Goal: Download file/media

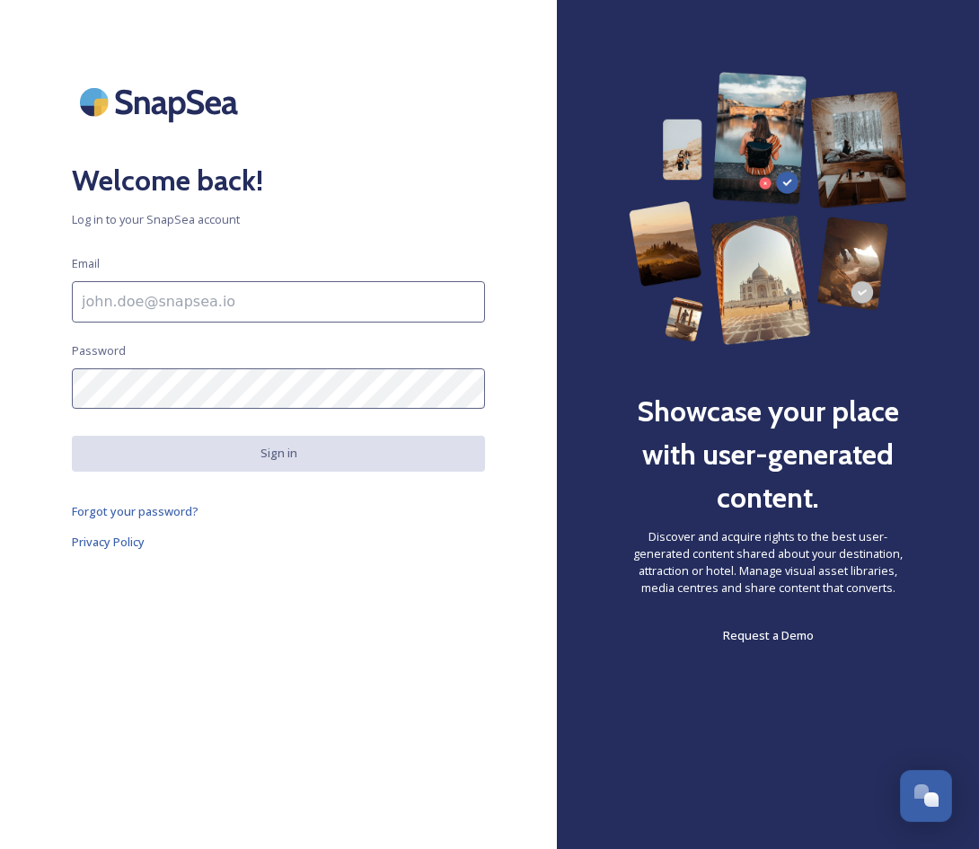
paste input "ID:zihan@raktda.com"
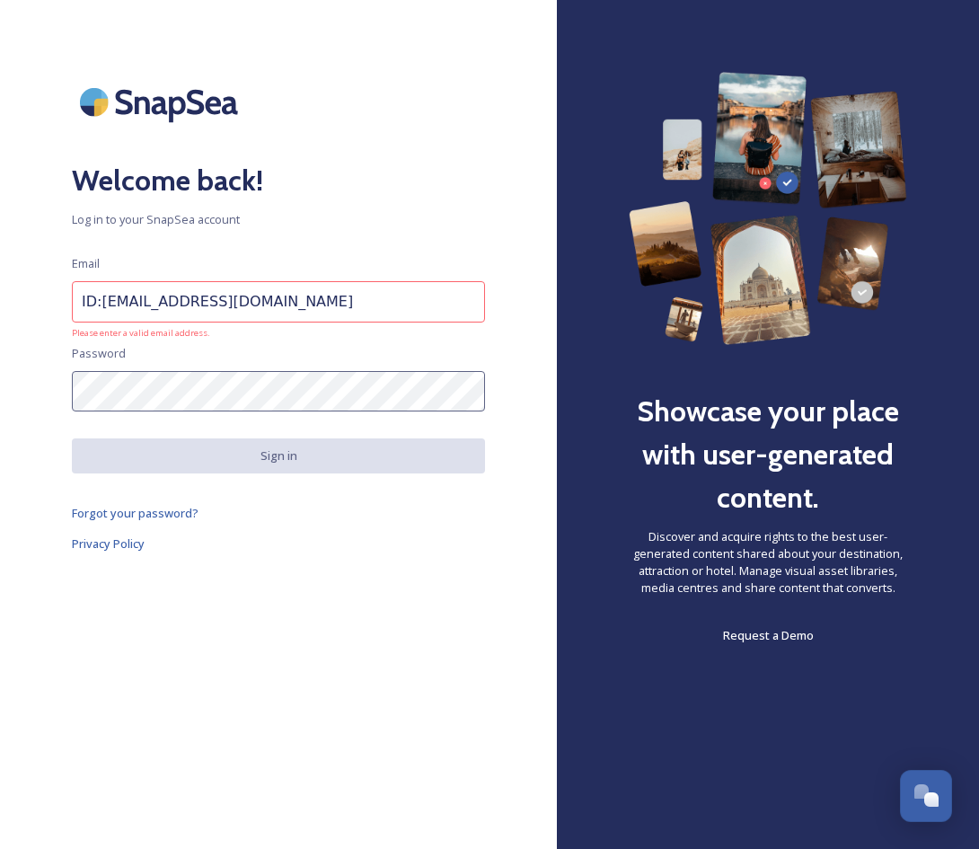
drag, startPoint x: 101, startPoint y: 274, endPoint x: 45, endPoint y: 275, distance: 56.6
click at [45, 275] on div "Welcome back! Log in to your SnapSea account Email ID:zihan@raktda.com Please e…" at bounding box center [278, 424] width 557 height 705
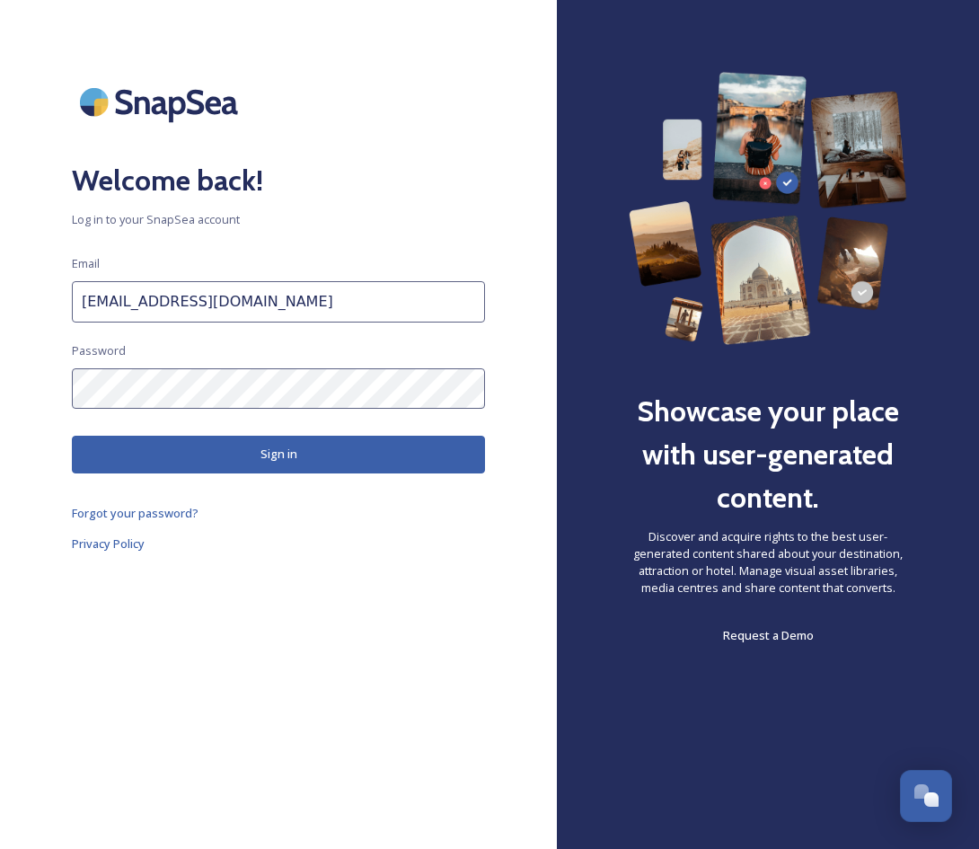
type input "zihan@raktda.com"
click at [311, 435] on button "Sign in" at bounding box center [278, 453] width 413 height 37
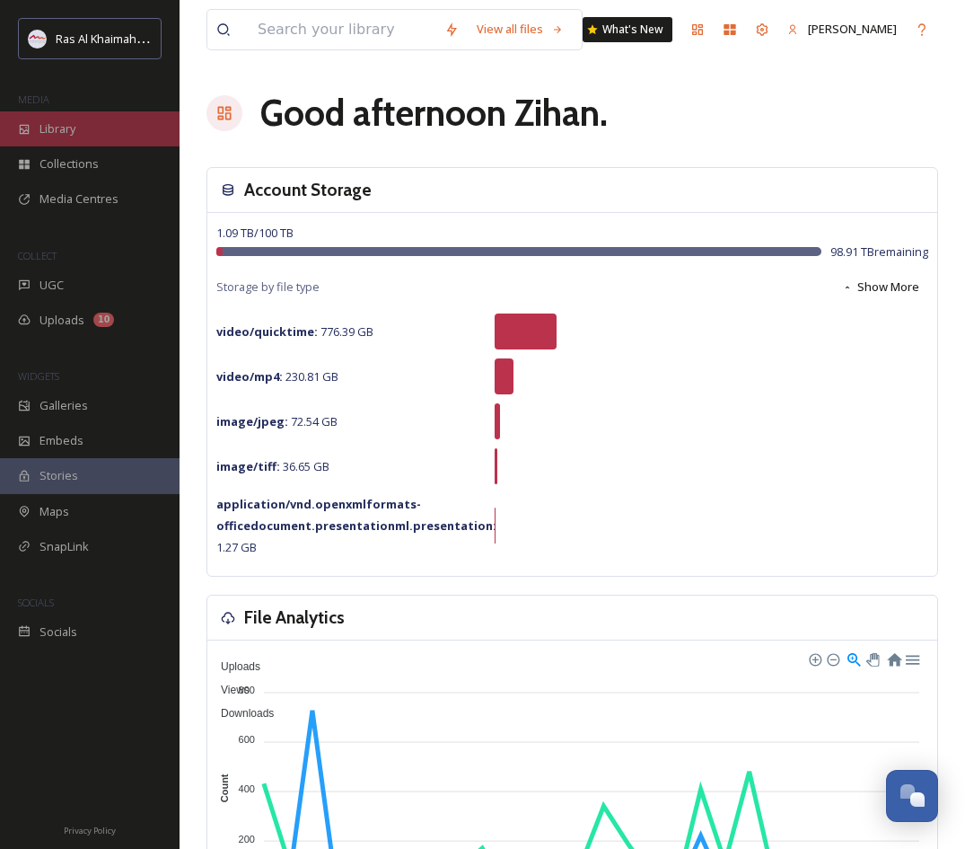
click at [43, 133] on span "Library" at bounding box center [58, 128] width 36 height 17
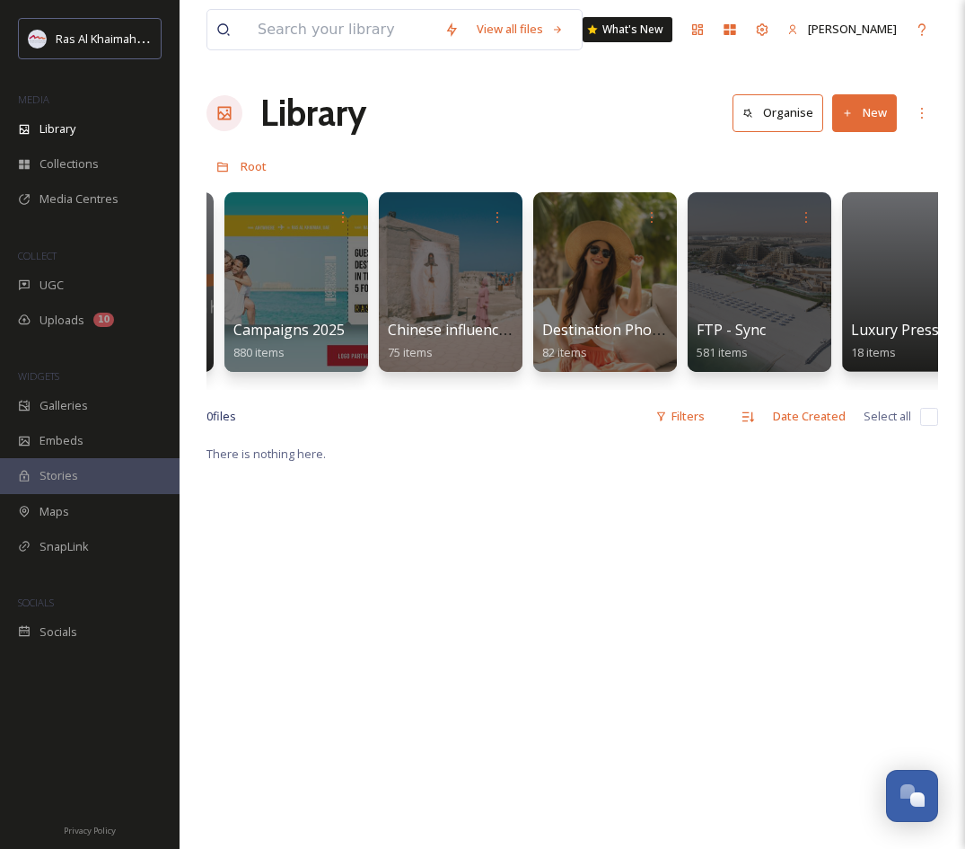
scroll to position [0, 2369]
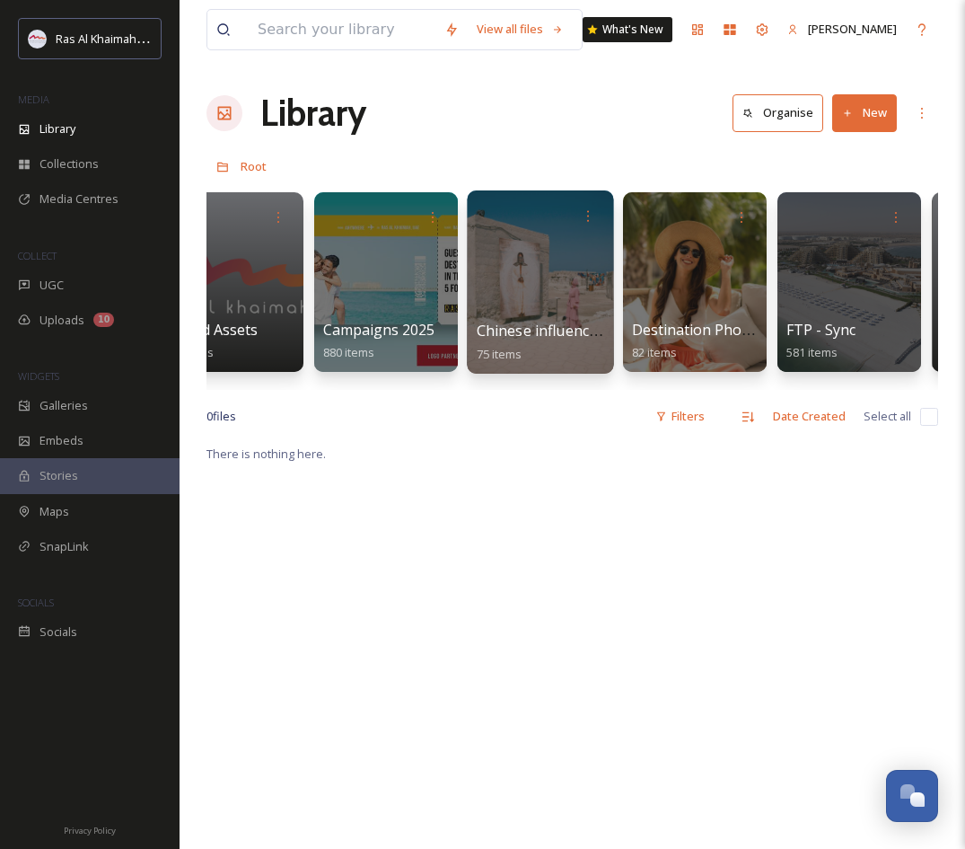
click at [547, 277] on div at bounding box center [540, 281] width 146 height 183
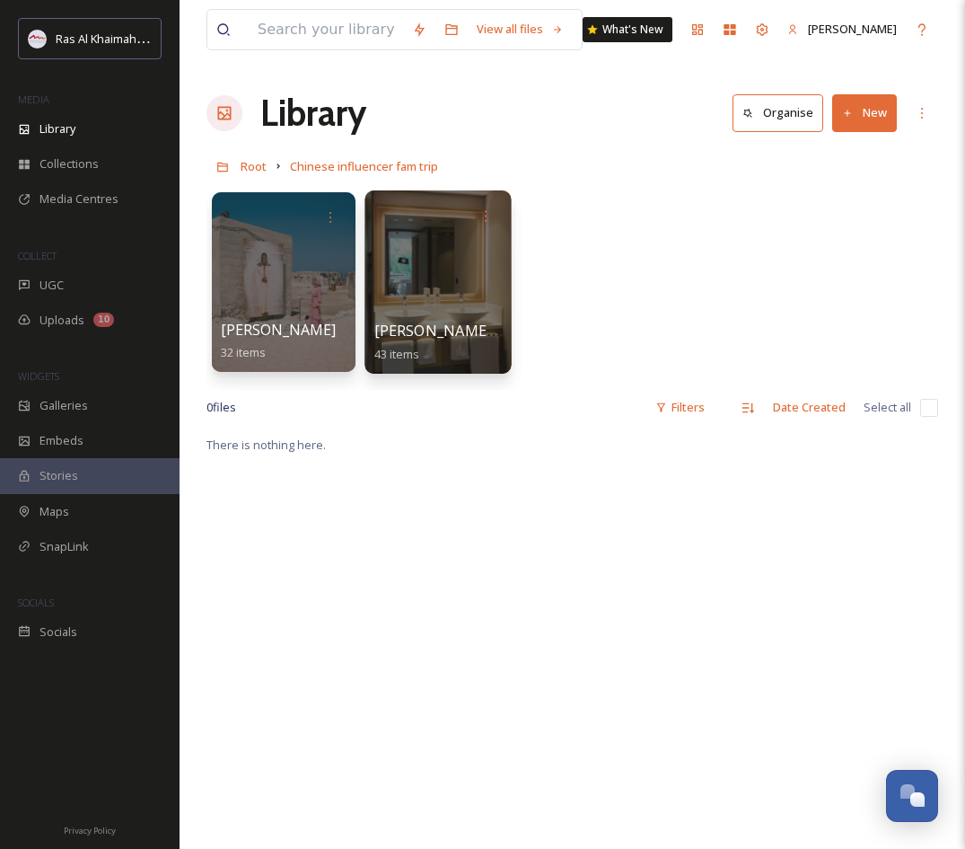
click at [455, 277] on div at bounding box center [438, 281] width 146 height 183
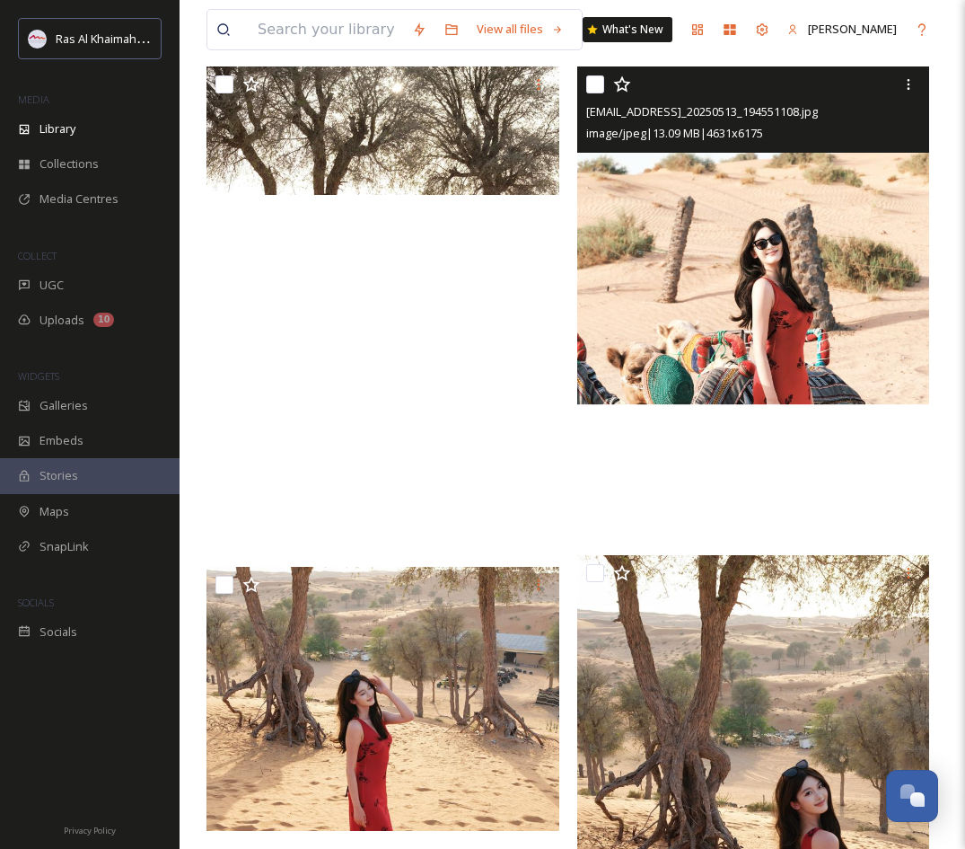
scroll to position [96, 0]
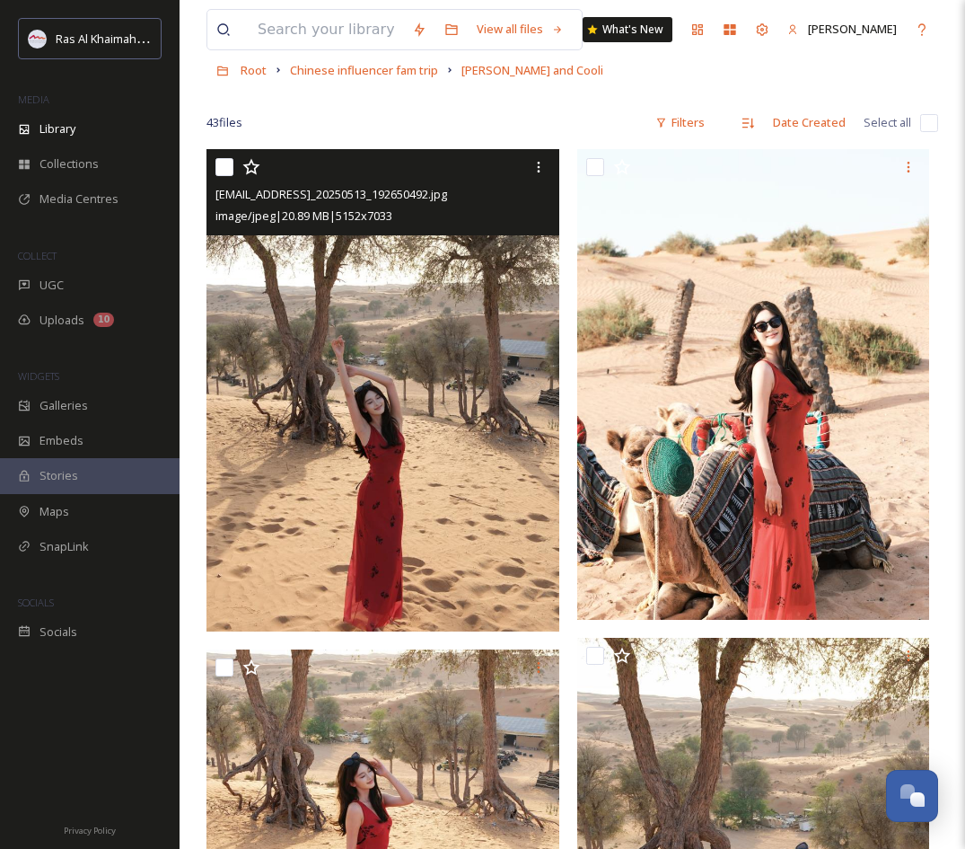
click at [224, 165] on input "checkbox" at bounding box center [225, 167] width 18 height 18
checkbox input "true"
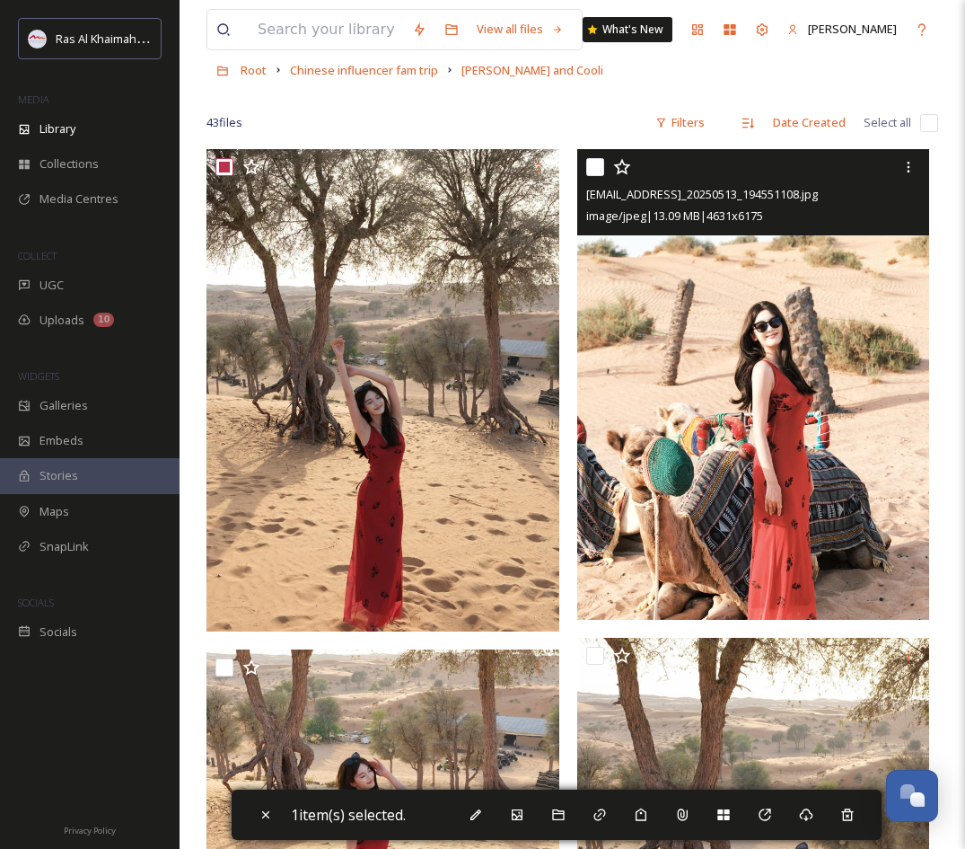
click at [592, 170] on input "checkbox" at bounding box center [595, 167] width 18 height 18
checkbox input "true"
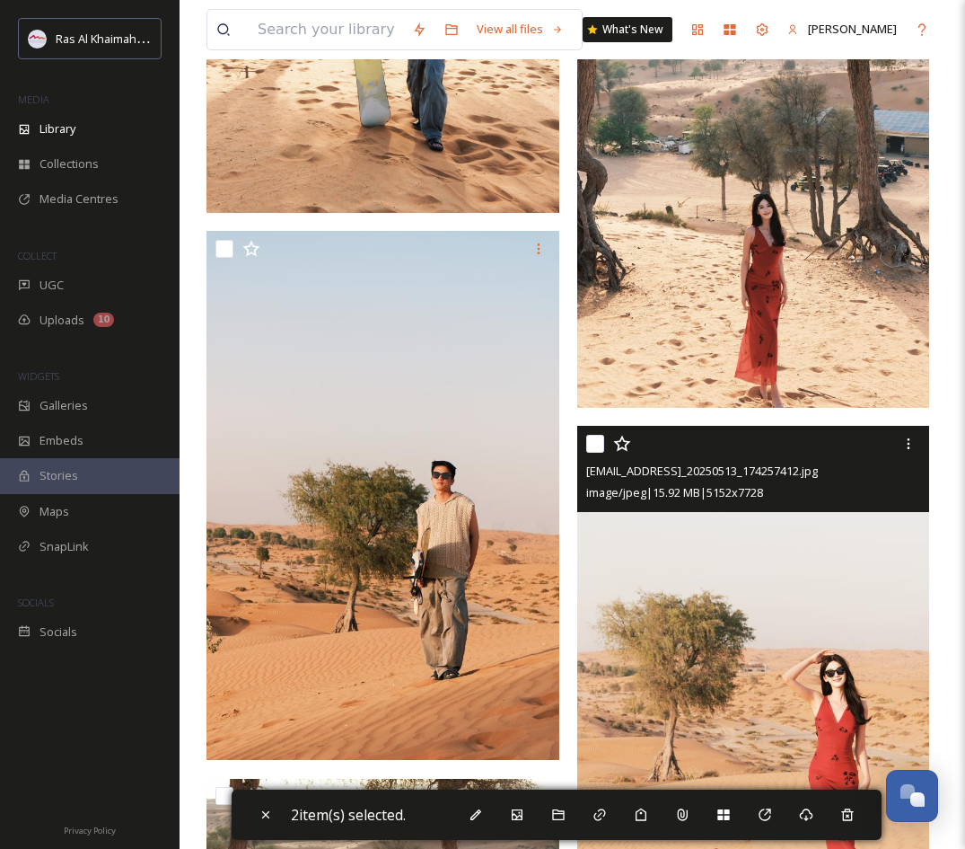
scroll to position [1690, 0]
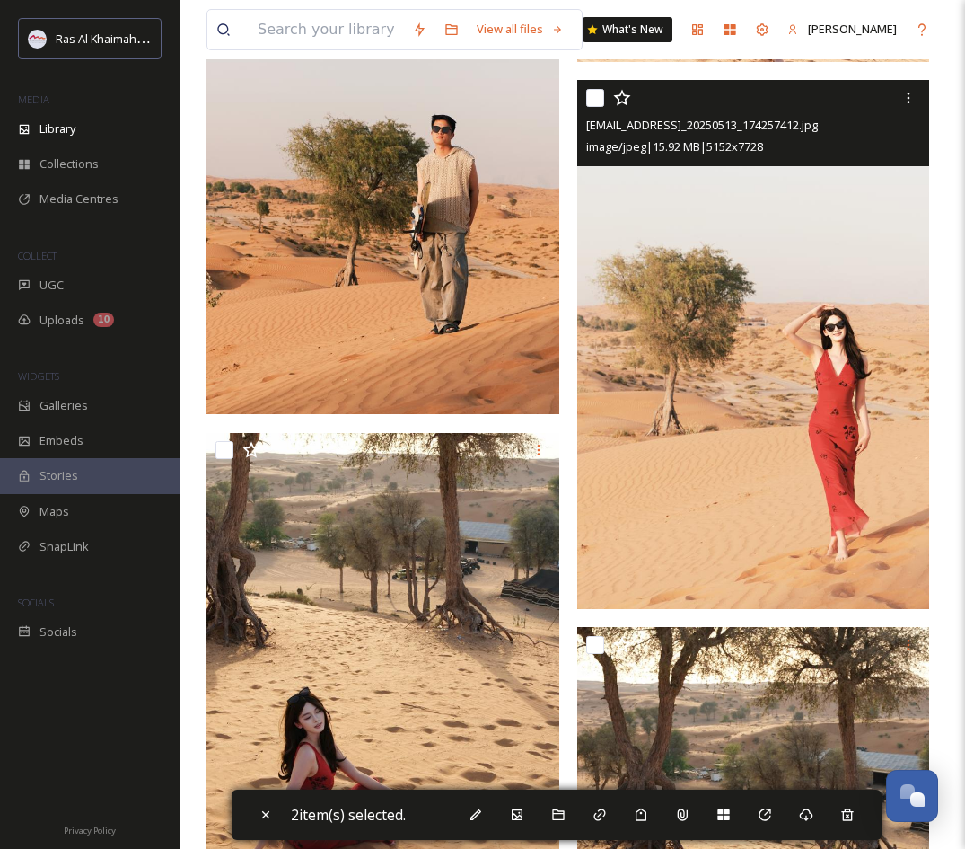
click at [599, 99] on input "checkbox" at bounding box center [595, 98] width 18 height 18
checkbox input "true"
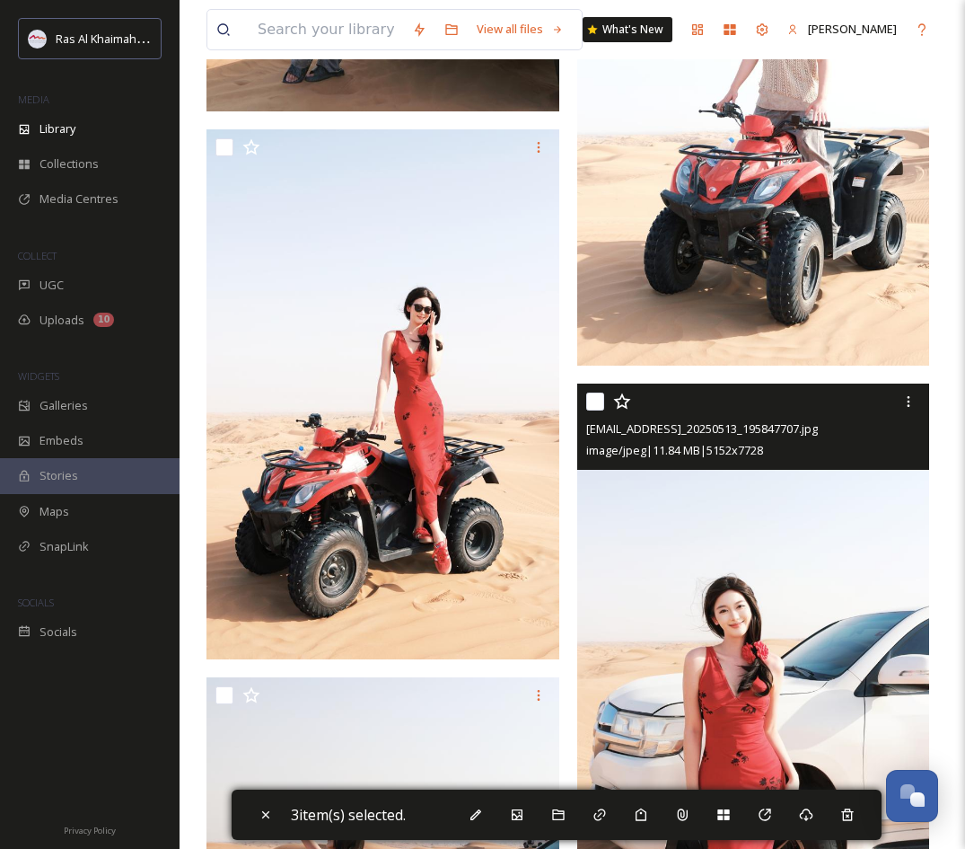
scroll to position [3483, 0]
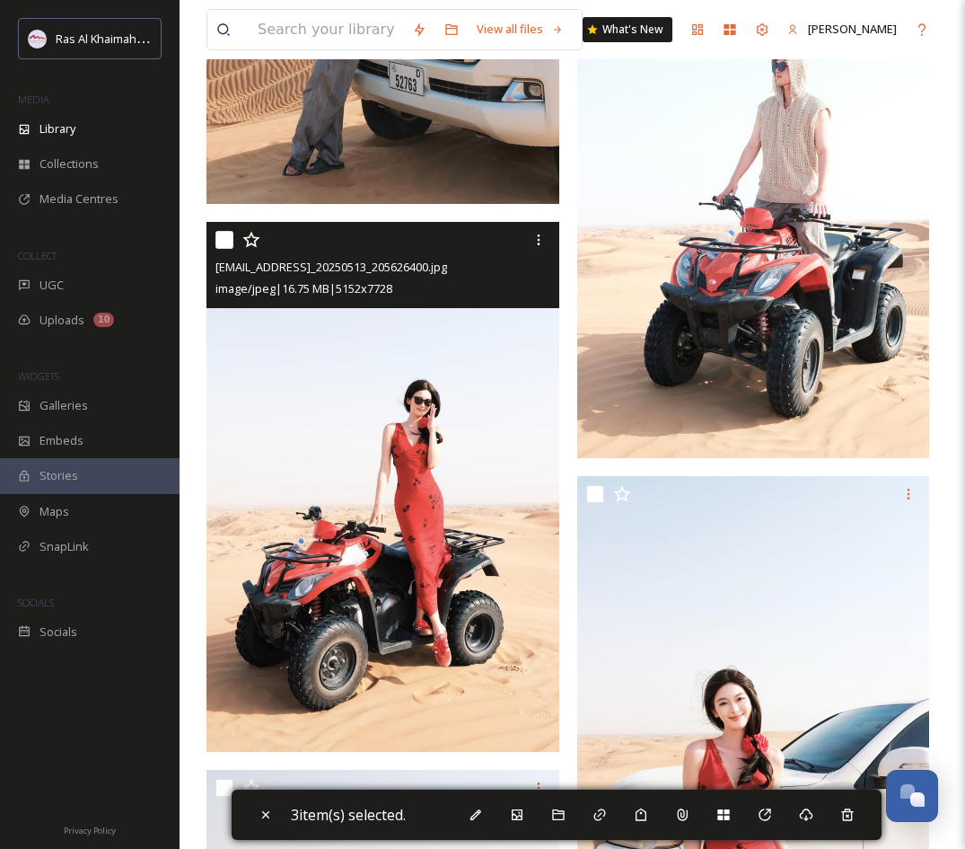
click at [224, 239] on input "checkbox" at bounding box center [225, 240] width 18 height 18
checkbox input "true"
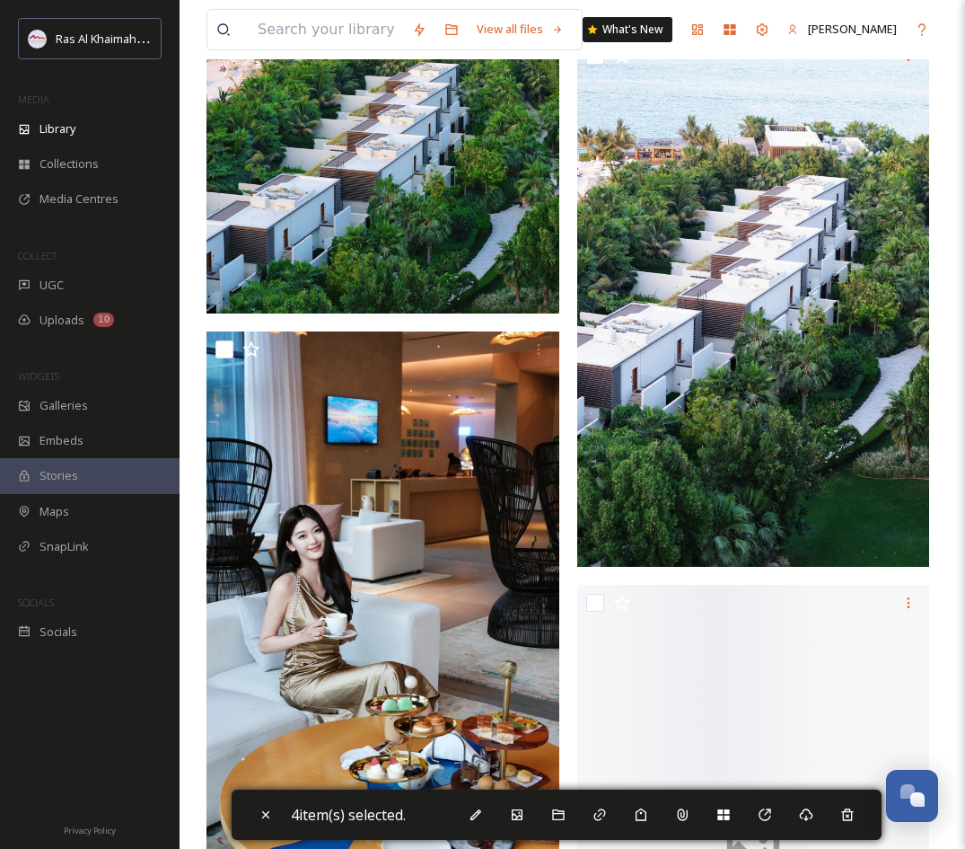
scroll to position [6691, 0]
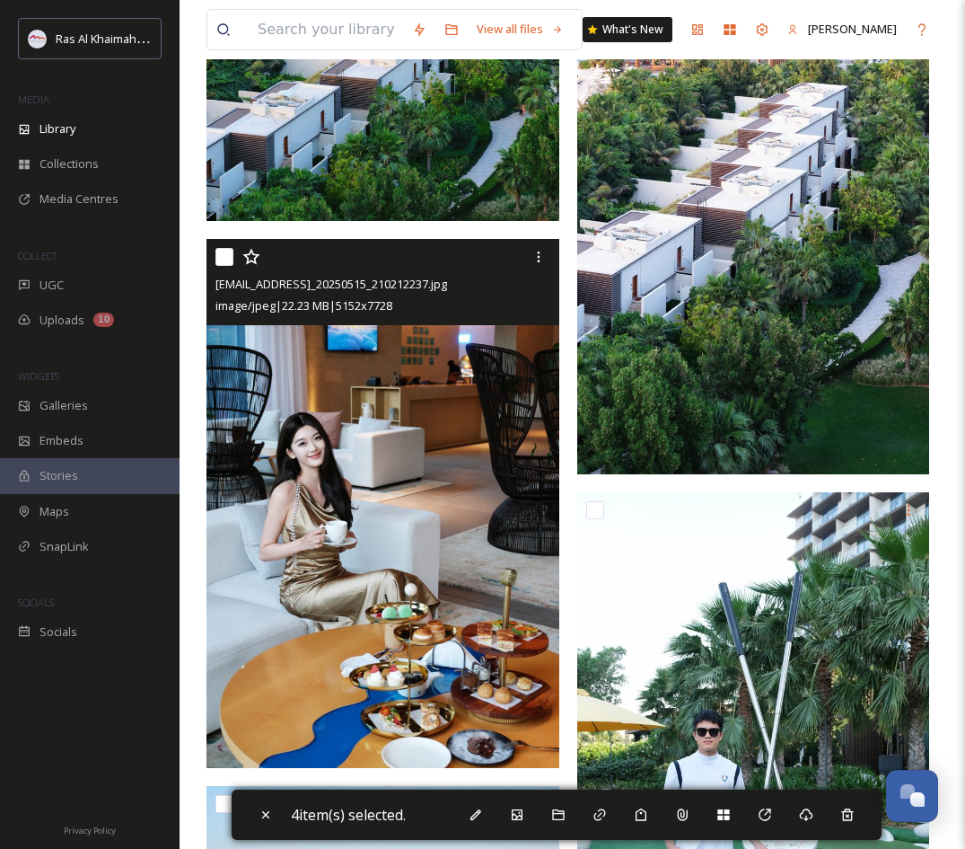
click at [225, 256] on input "checkbox" at bounding box center [225, 257] width 18 height 18
checkbox input "true"
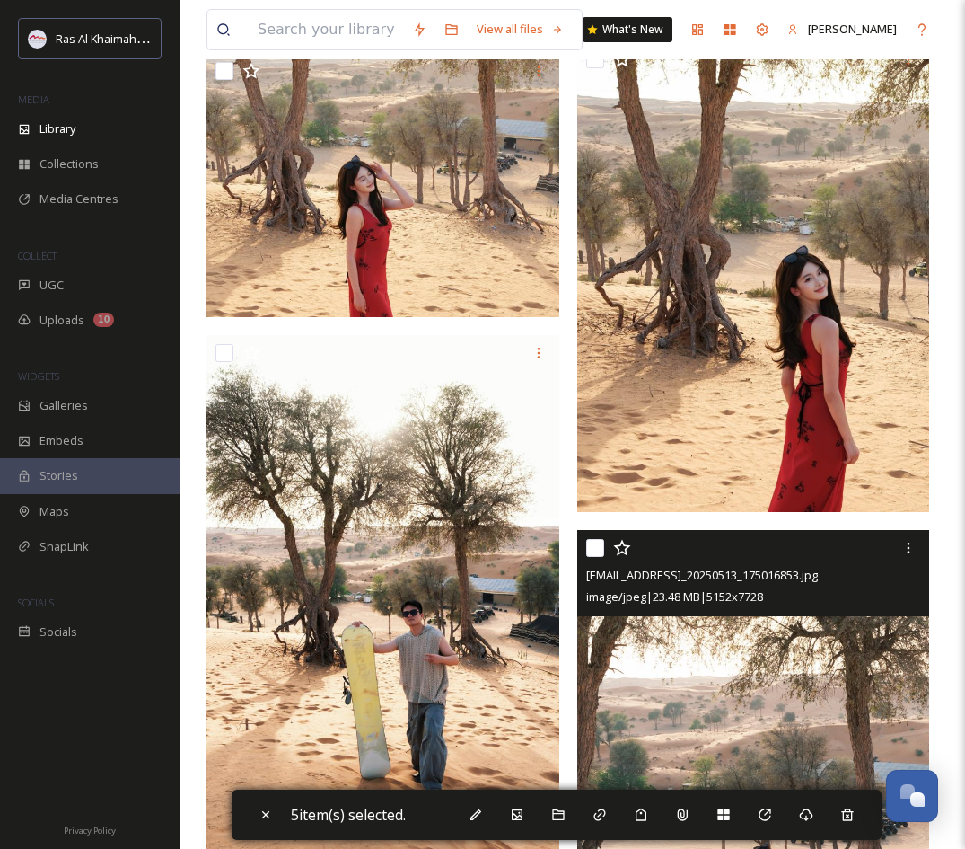
scroll to position [1073, 0]
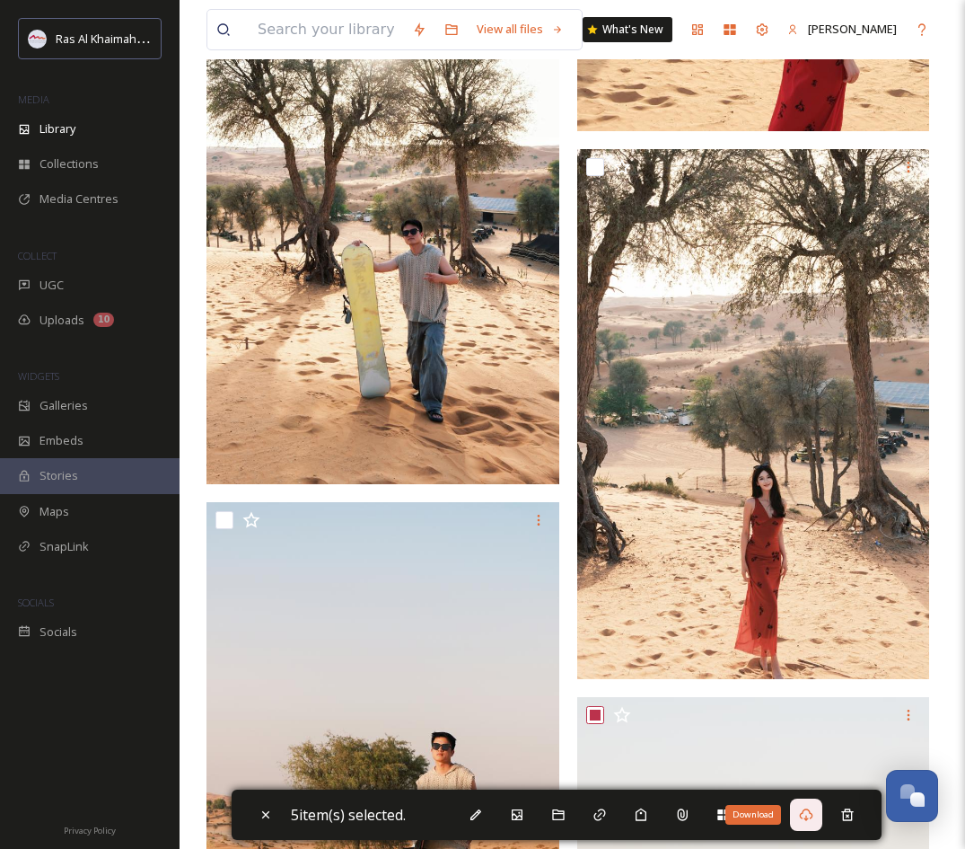
click at [809, 810] on icon at bounding box center [805, 814] width 13 height 13
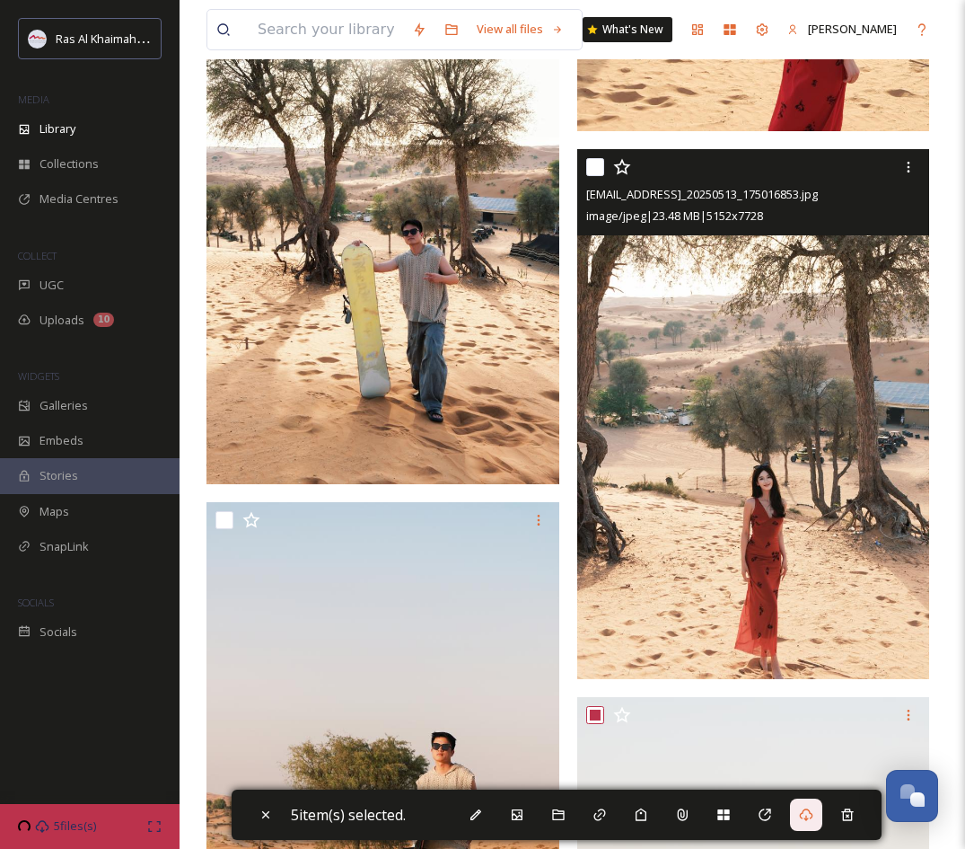
scroll to position [1443, 0]
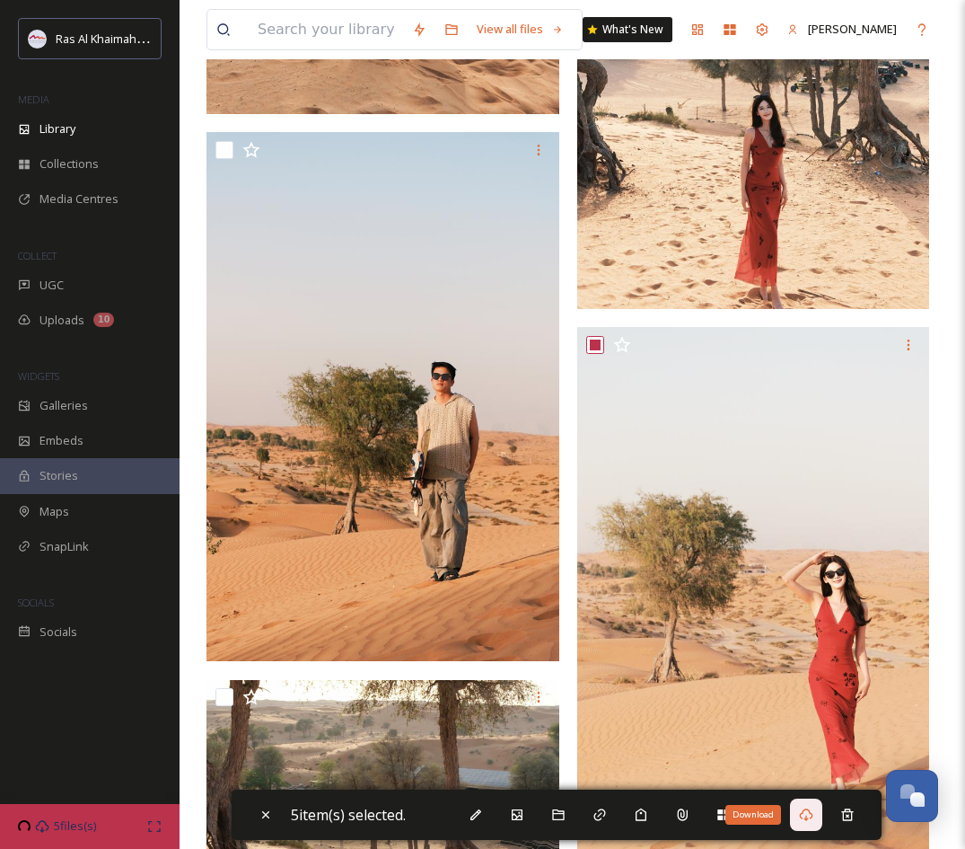
click at [821, 822] on div "Download" at bounding box center [806, 814] width 32 height 32
click at [813, 819] on icon at bounding box center [805, 814] width 13 height 13
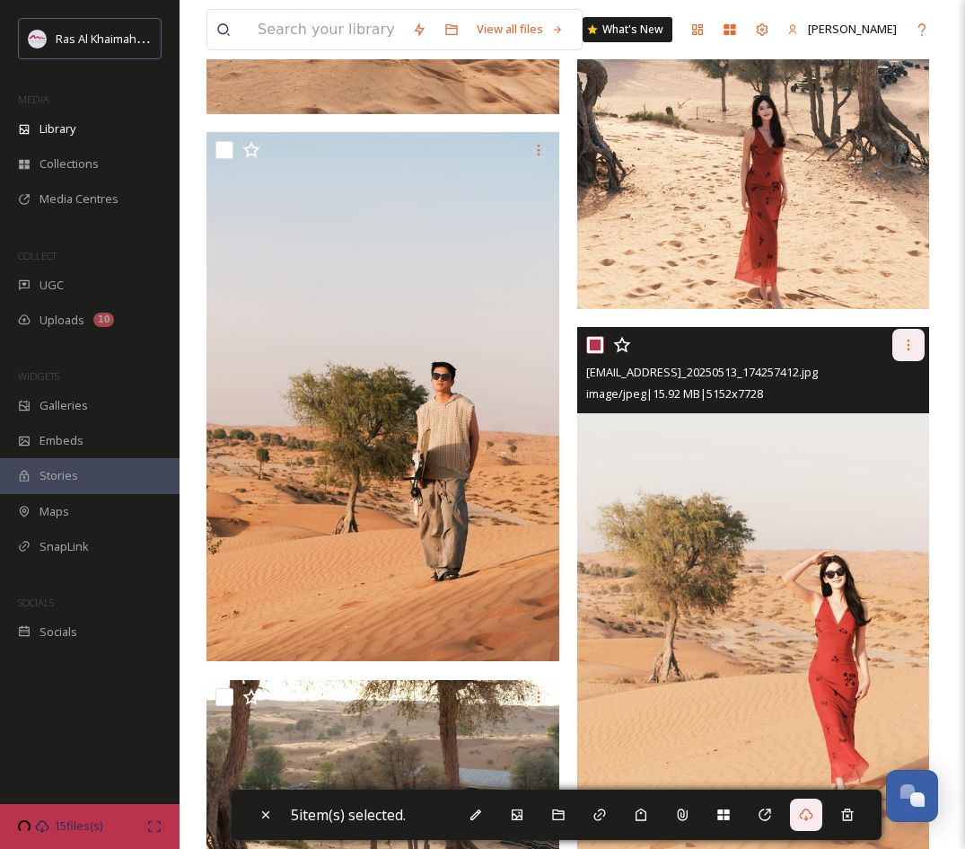
click at [901, 347] on div at bounding box center [909, 345] width 32 height 32
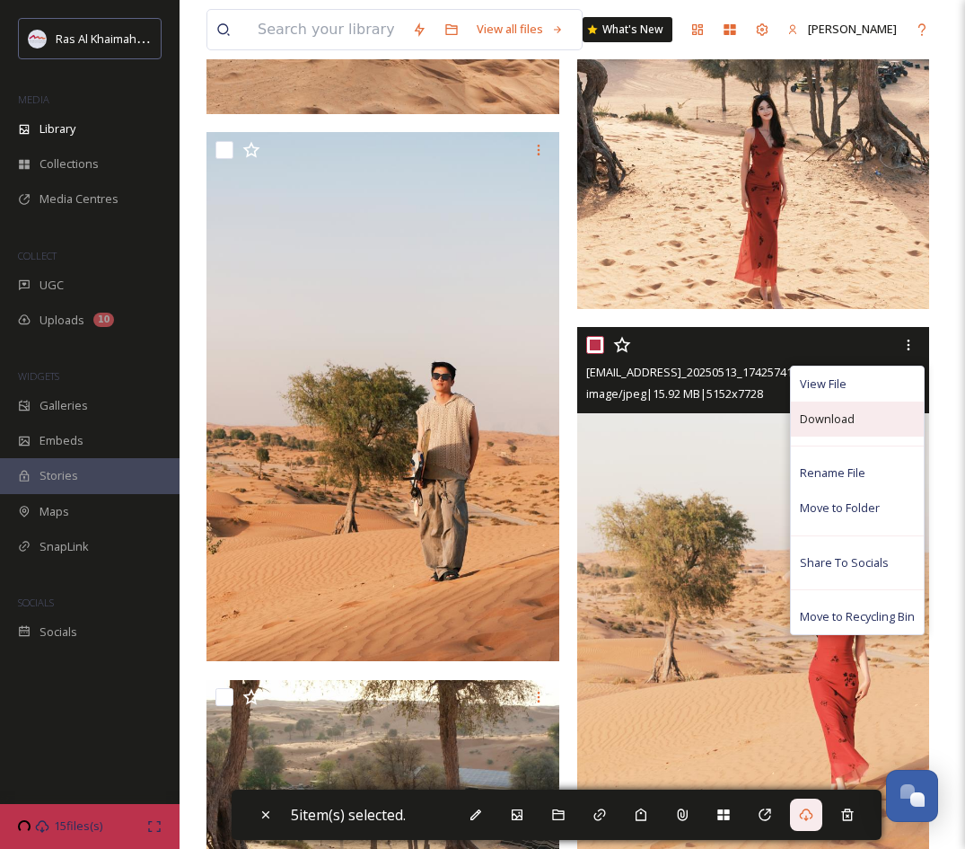
click at [854, 420] on div "Download" at bounding box center [857, 418] width 133 height 35
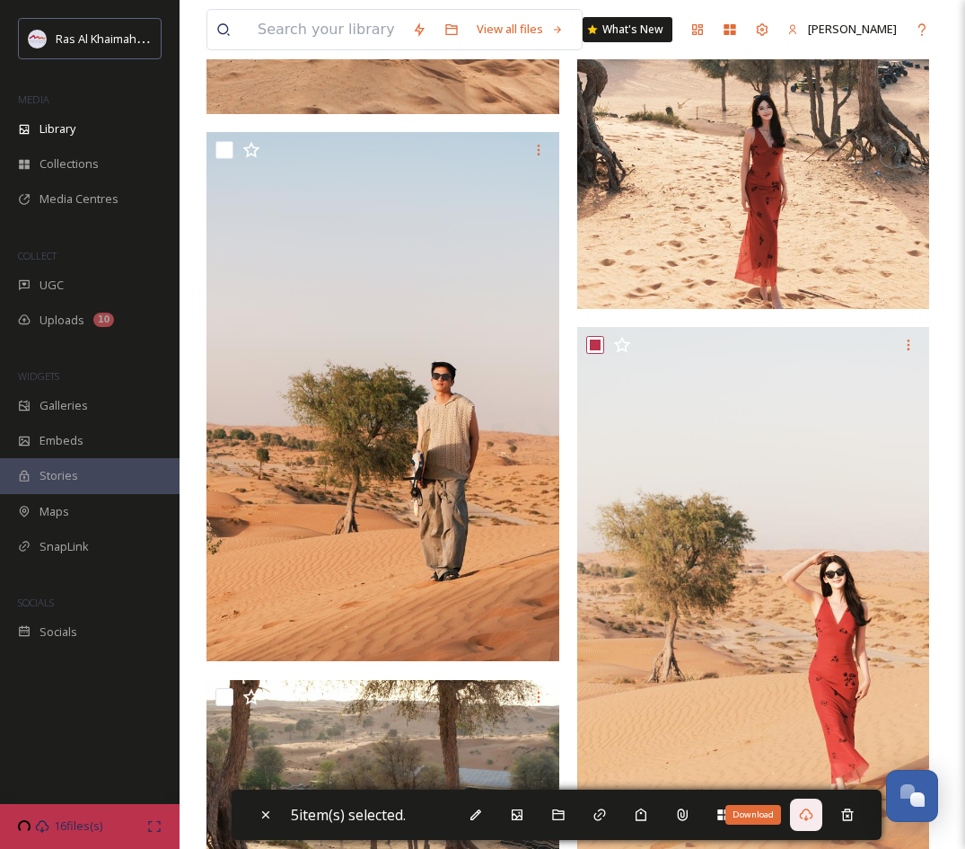
click at [814, 817] on icon at bounding box center [806, 814] width 14 height 14
click at [813, 818] on icon at bounding box center [805, 814] width 13 height 13
click at [812, 818] on icon at bounding box center [805, 814] width 13 height 13
click at [805, 819] on icon at bounding box center [806, 814] width 14 height 14
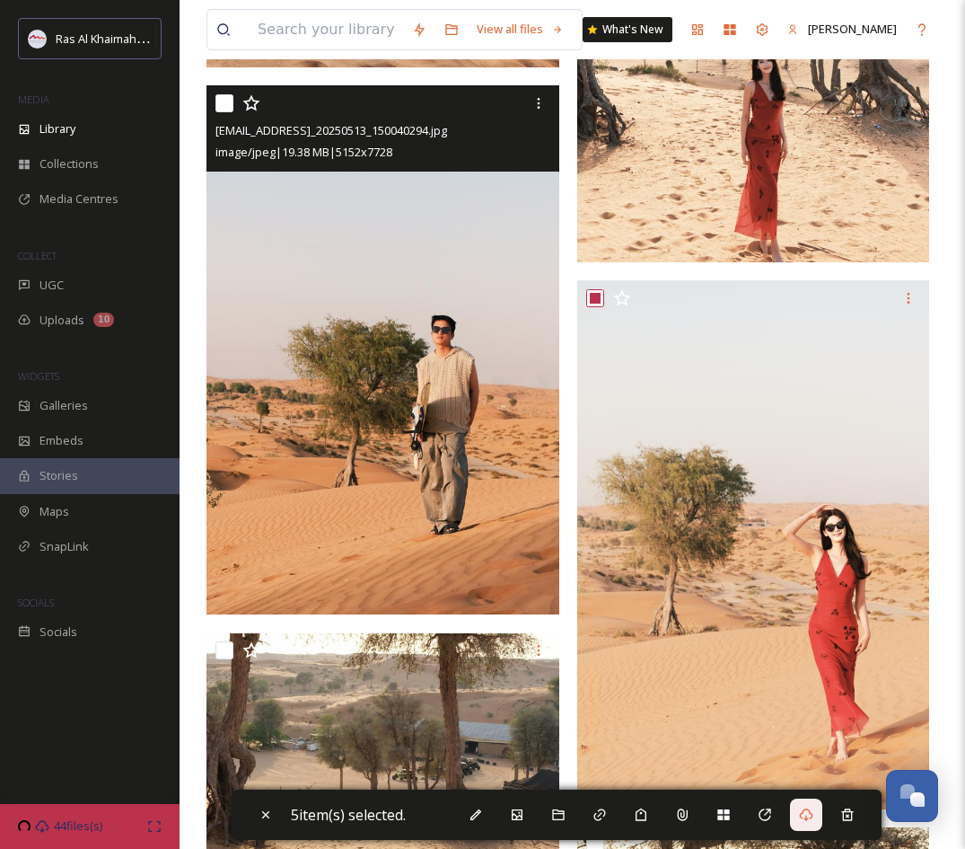
scroll to position [1517, 0]
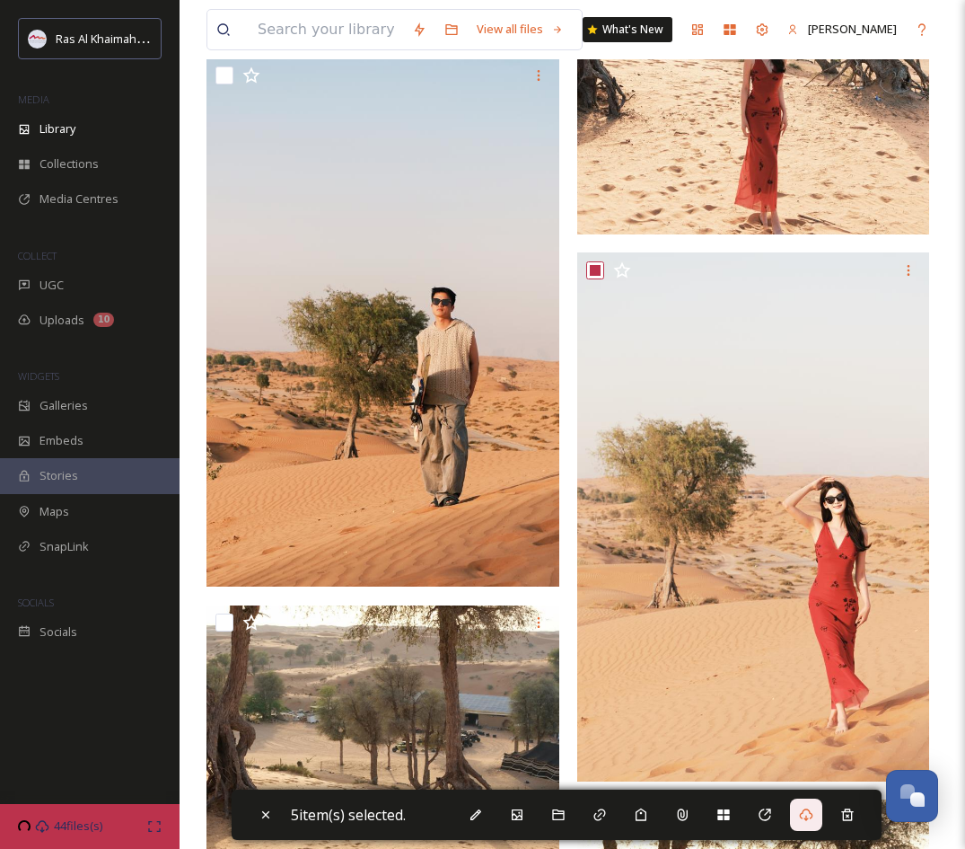
click at [807, 812] on icon at bounding box center [805, 814] width 13 height 13
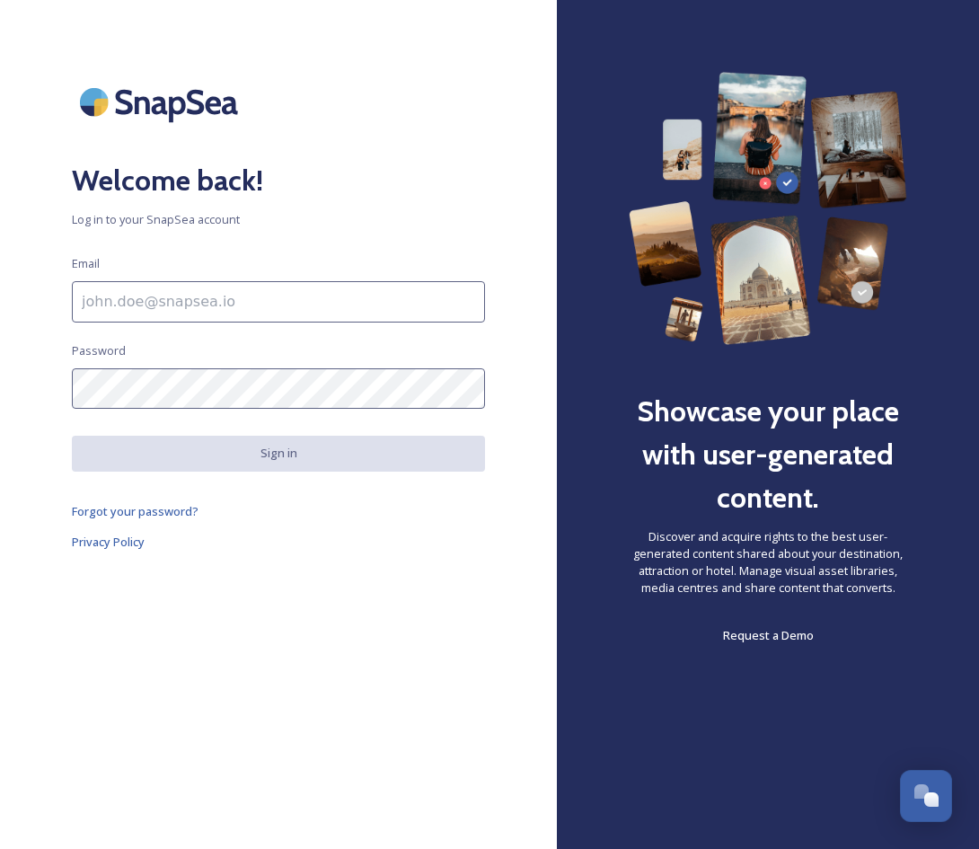
click at [152, 289] on input at bounding box center [278, 301] width 413 height 41
paste input "zihan@raktda.com"
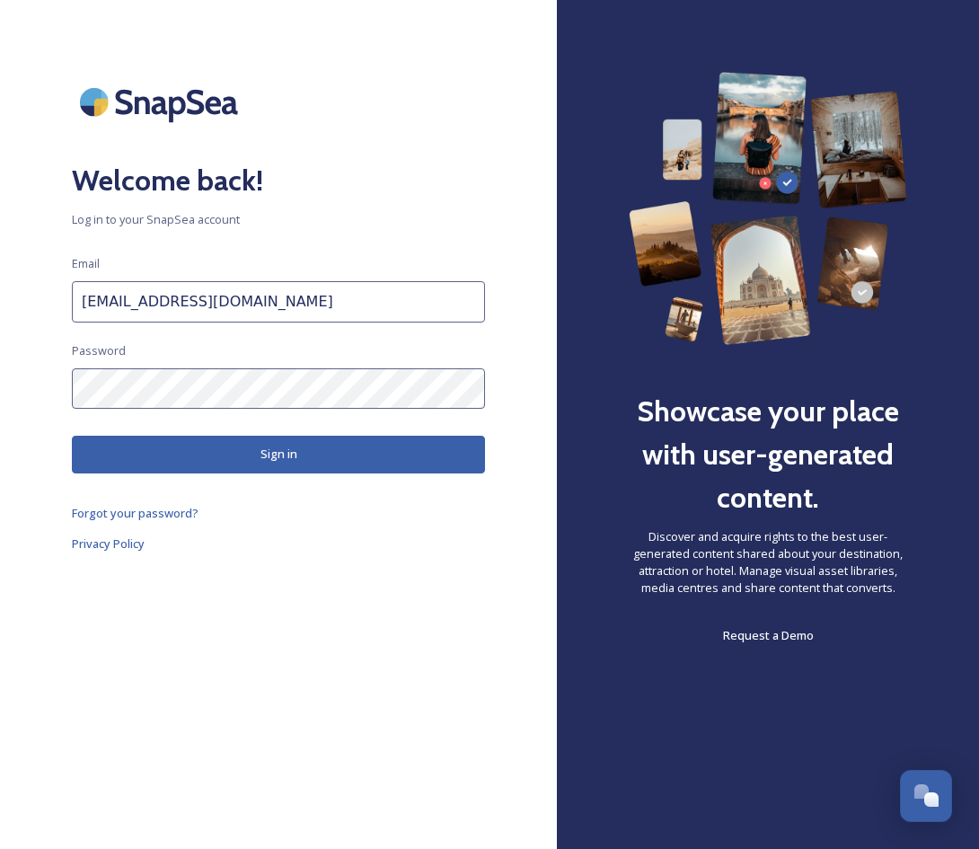
type input "zihan@raktda.com"
click at [230, 455] on button "Sign in" at bounding box center [278, 453] width 413 height 37
click at [308, 461] on button "Sign in" at bounding box center [278, 453] width 413 height 37
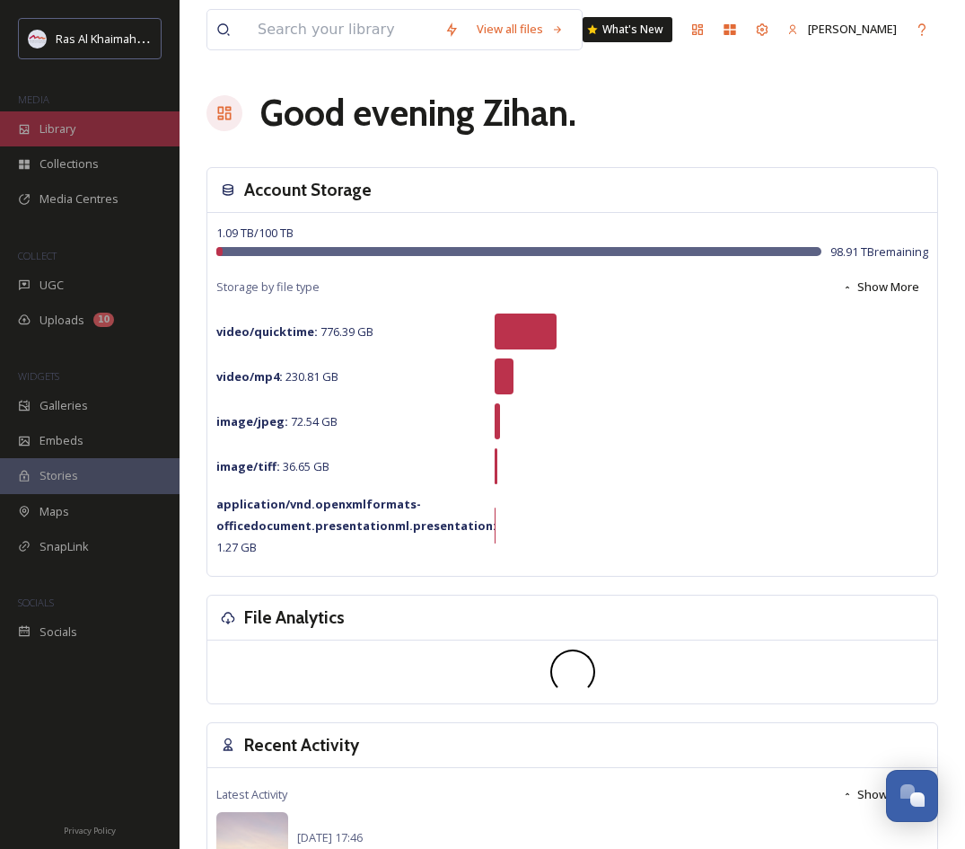
click at [86, 137] on div "Library" at bounding box center [90, 128] width 180 height 35
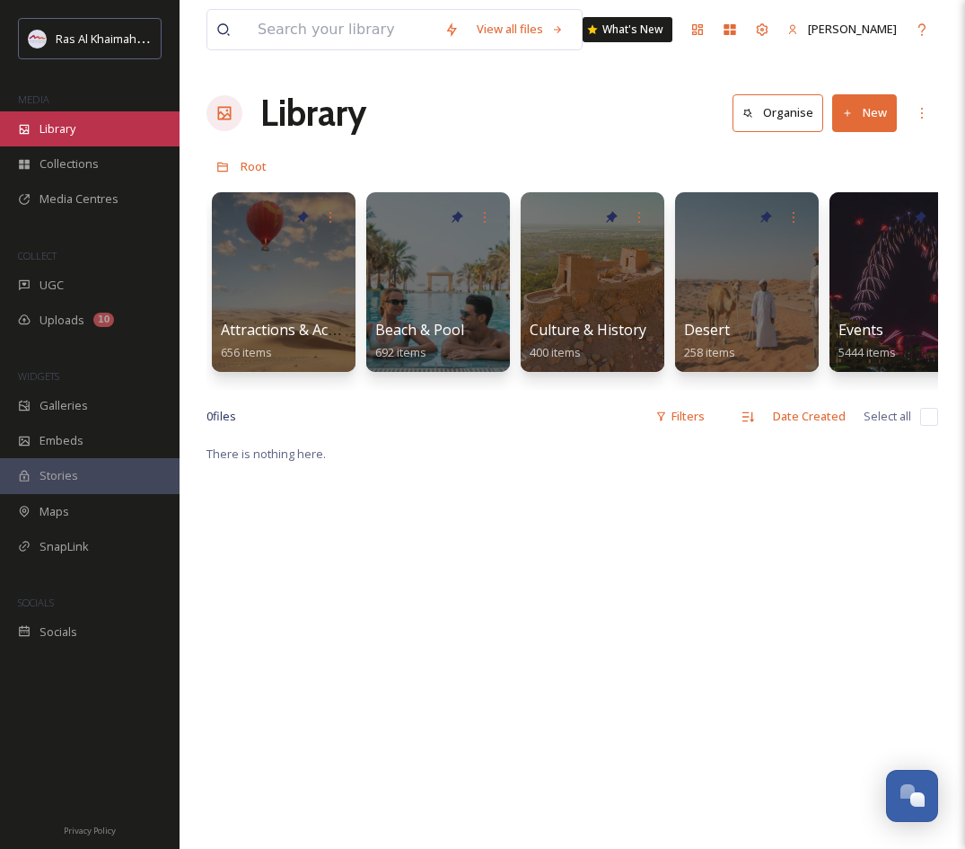
click at [109, 121] on div "Library" at bounding box center [90, 128] width 180 height 35
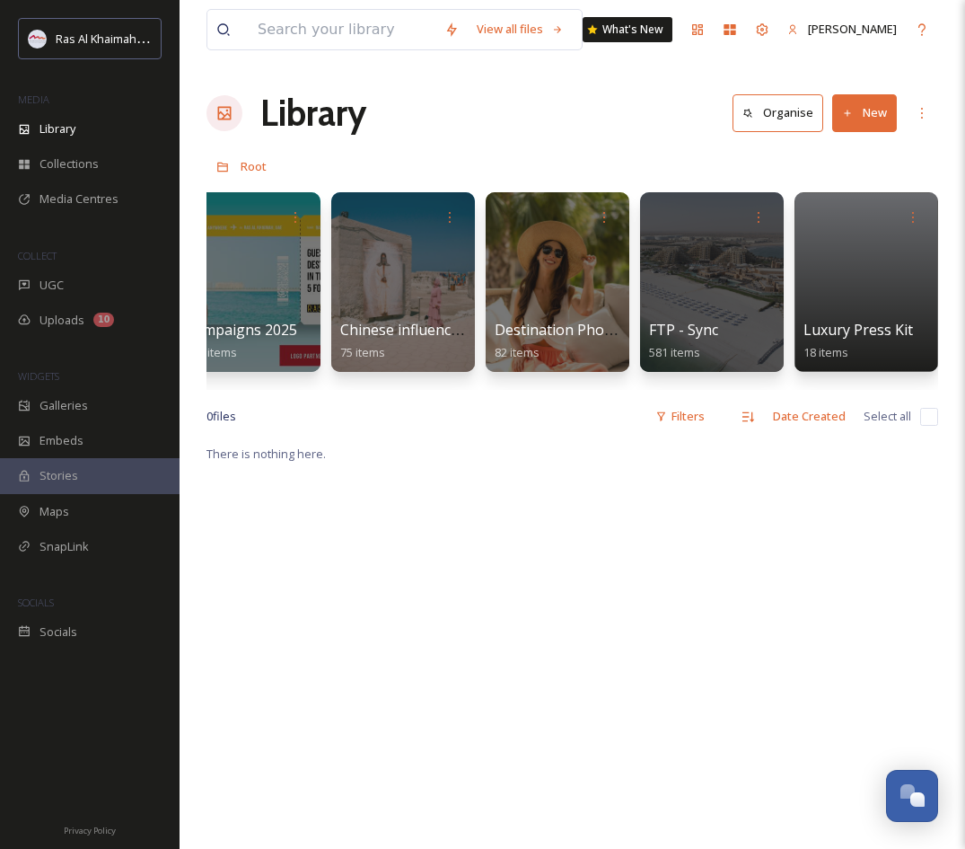
scroll to position [0, 2506]
click at [422, 295] on div at bounding box center [403, 281] width 146 height 183
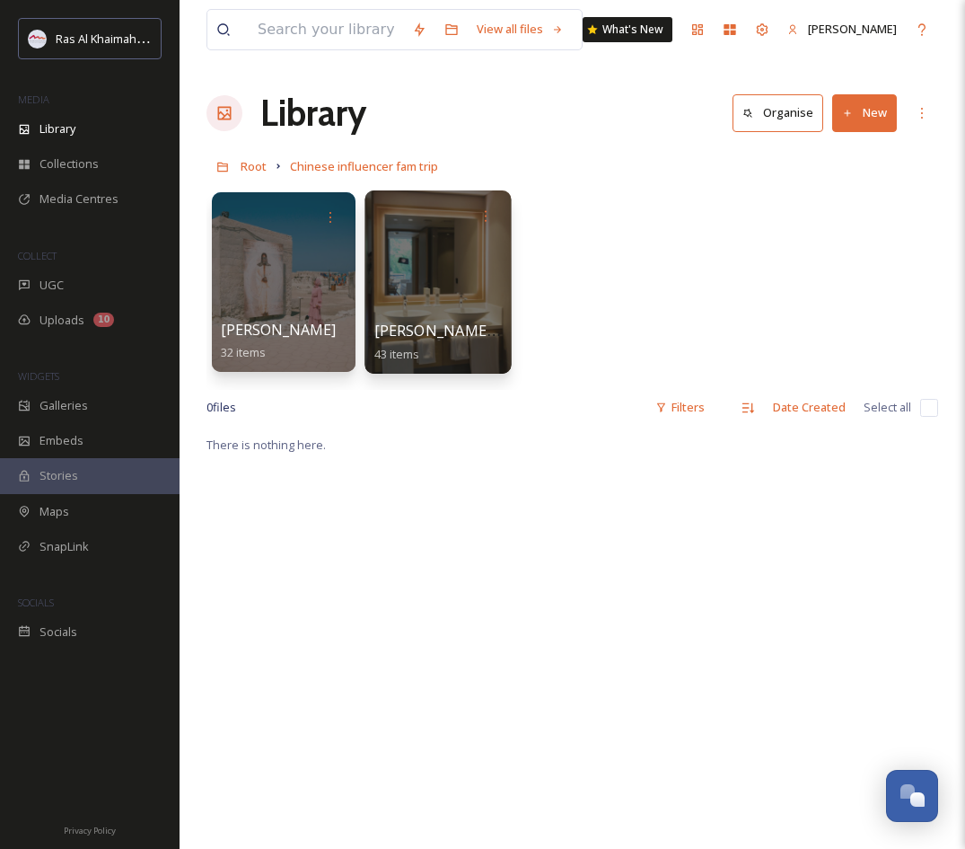
click at [435, 280] on div at bounding box center [438, 281] width 146 height 183
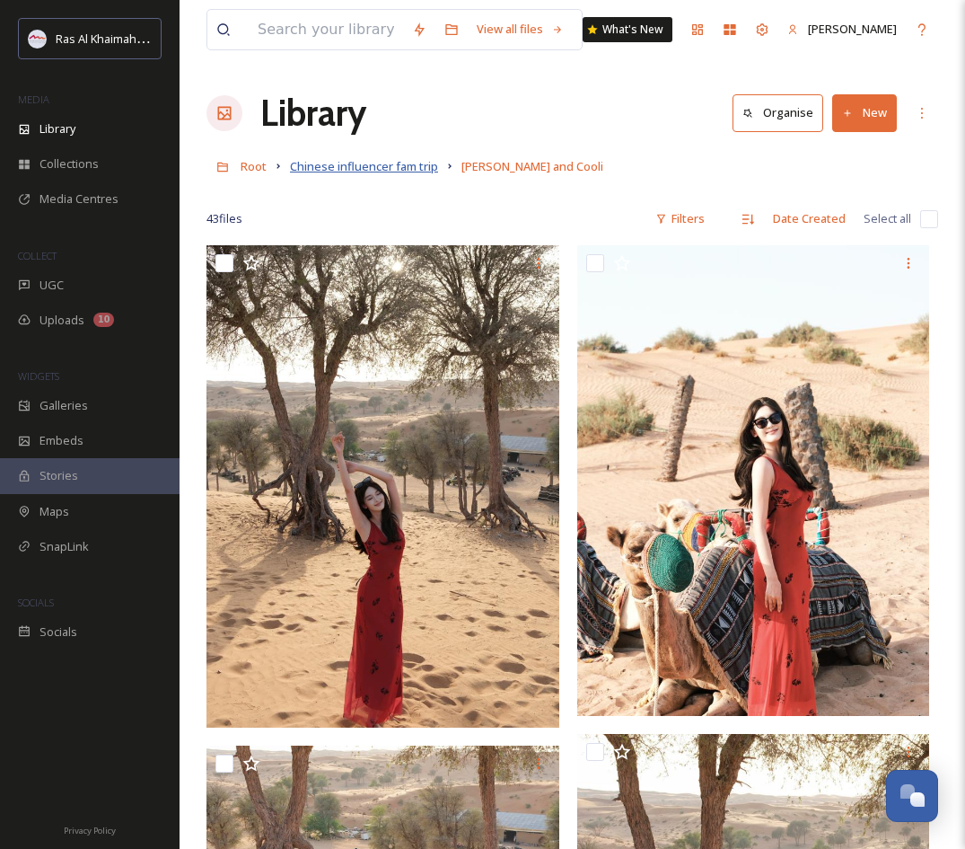
click at [400, 167] on span "Chinese influencer fam trip" at bounding box center [364, 166] width 148 height 16
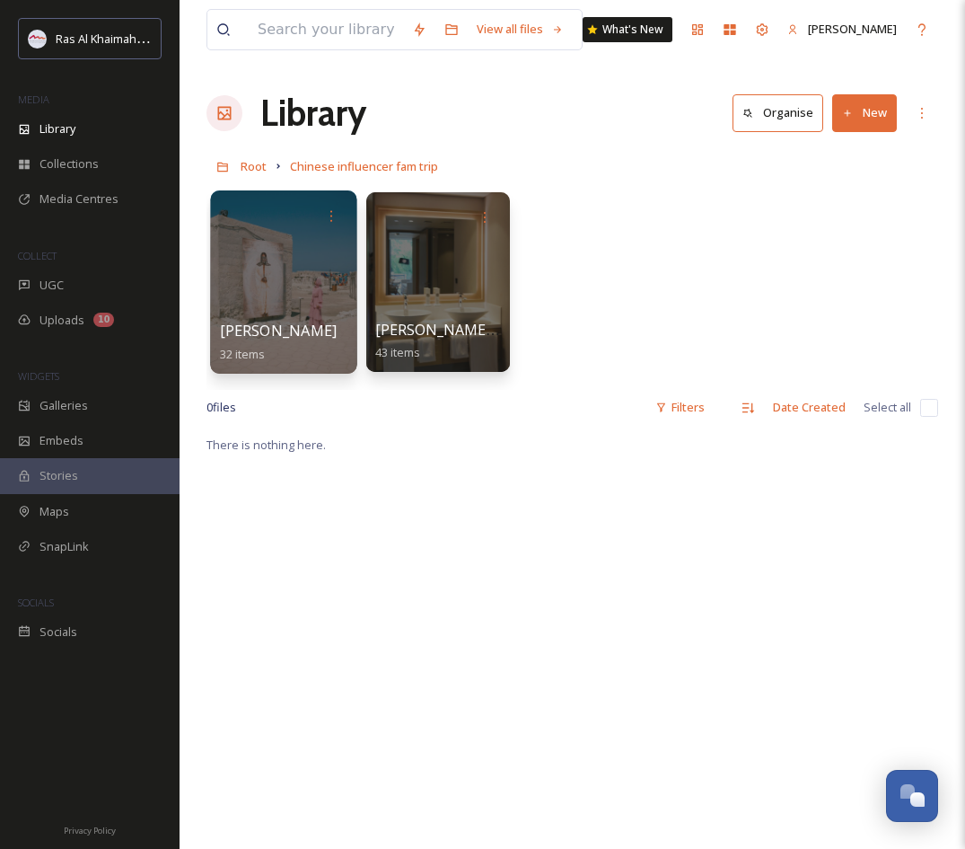
click at [272, 277] on div at bounding box center [283, 281] width 146 height 183
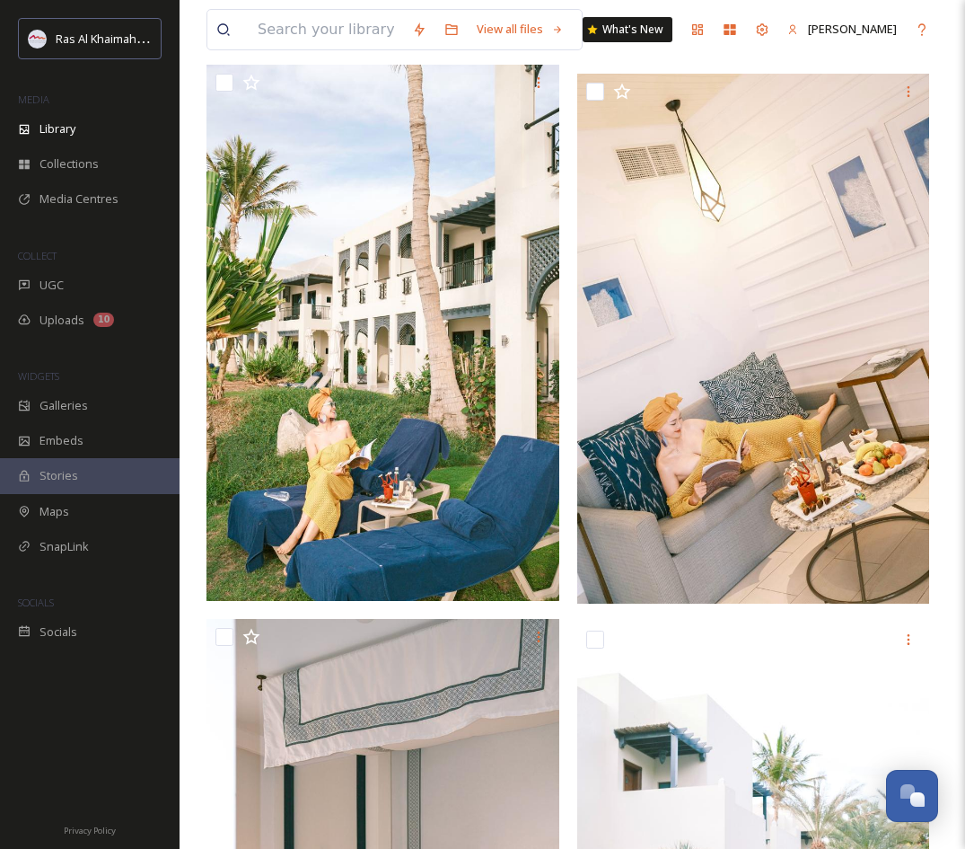
scroll to position [4553, 0]
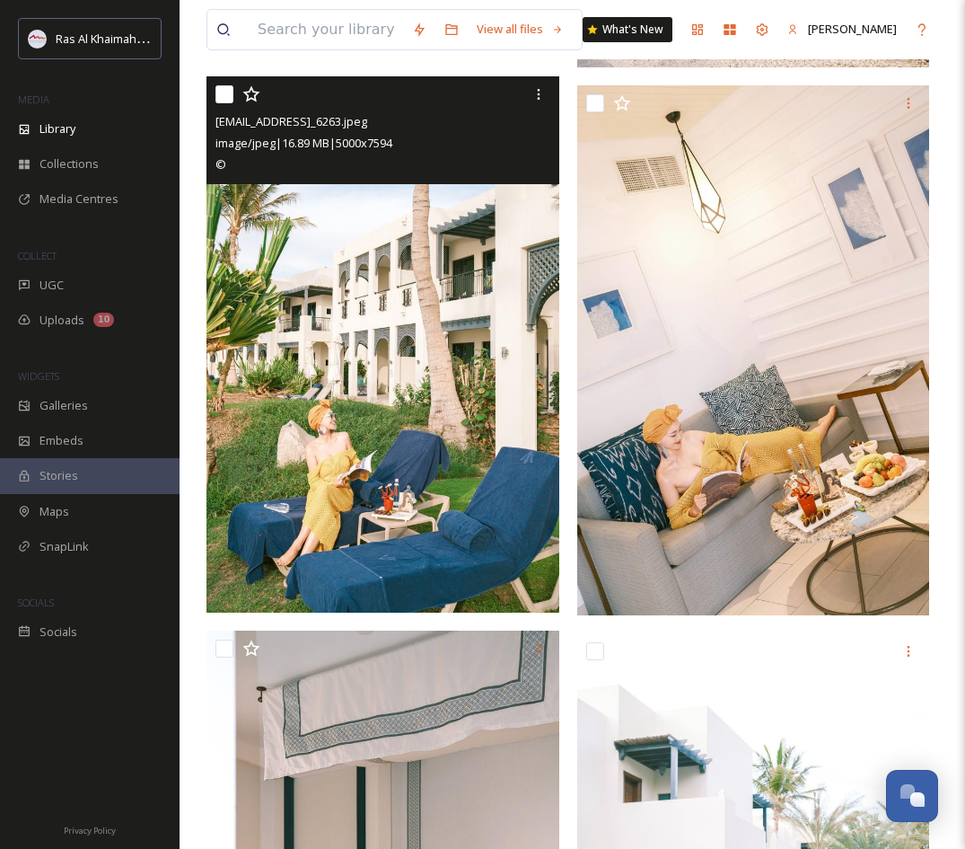
click at [224, 93] on input "checkbox" at bounding box center [225, 94] width 18 height 18
checkbox input "true"
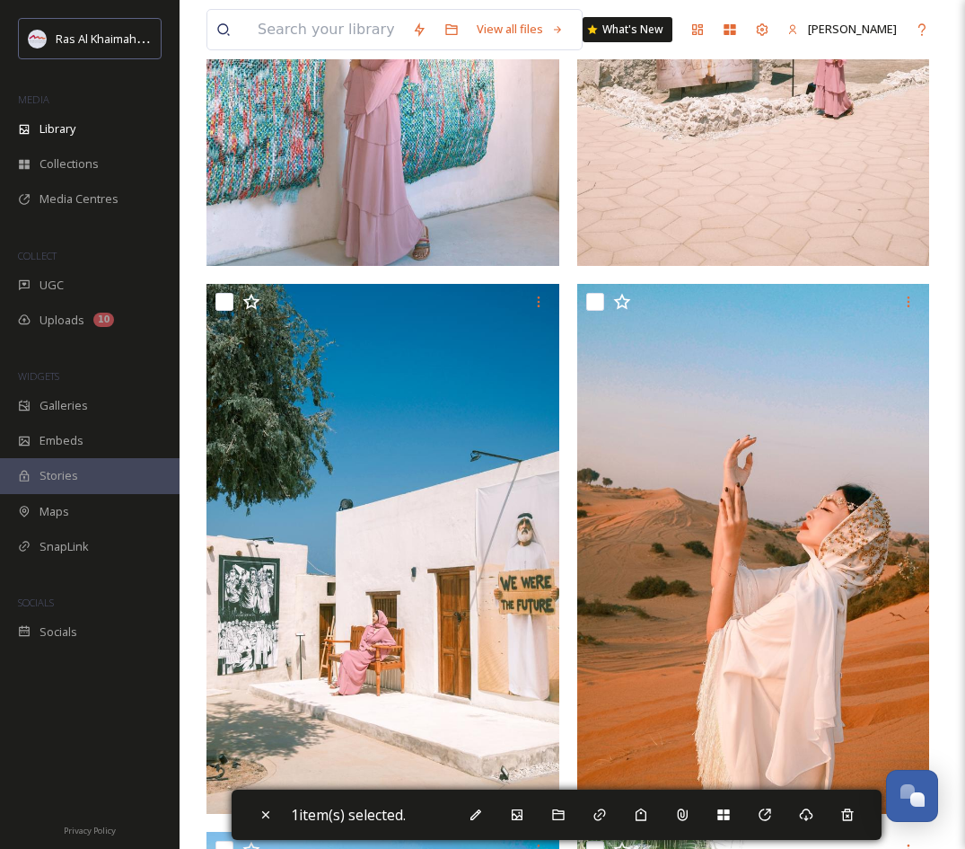
scroll to position [1148, 0]
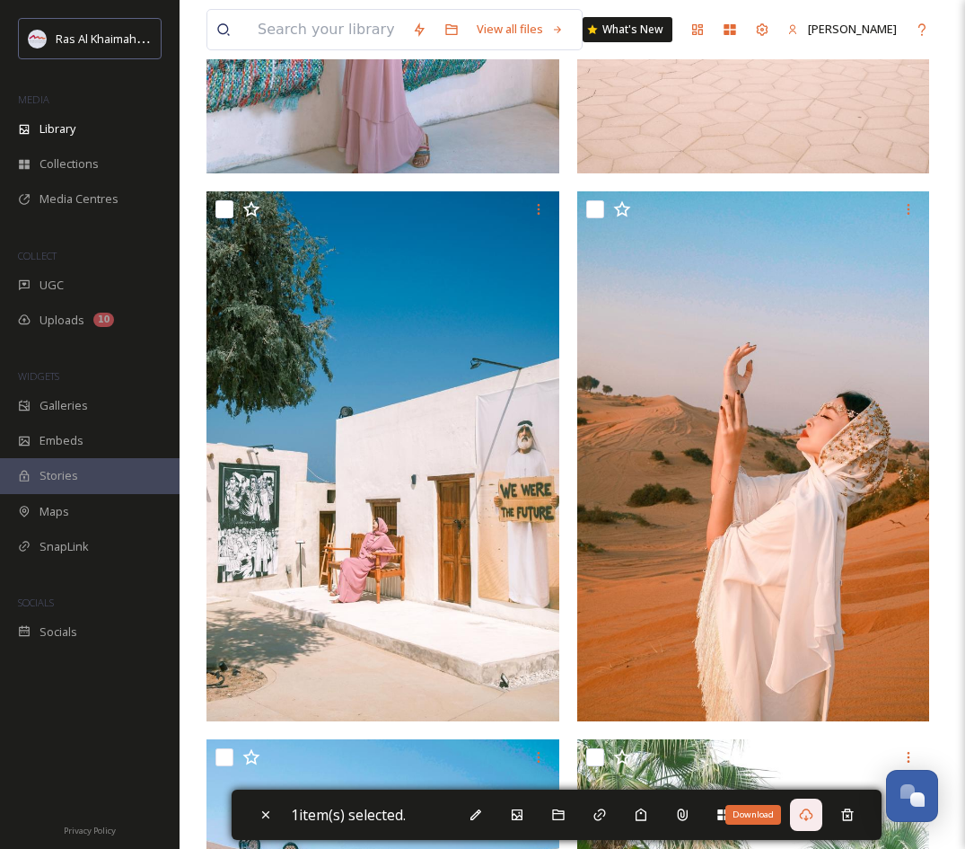
click at [814, 814] on icon at bounding box center [806, 814] width 14 height 14
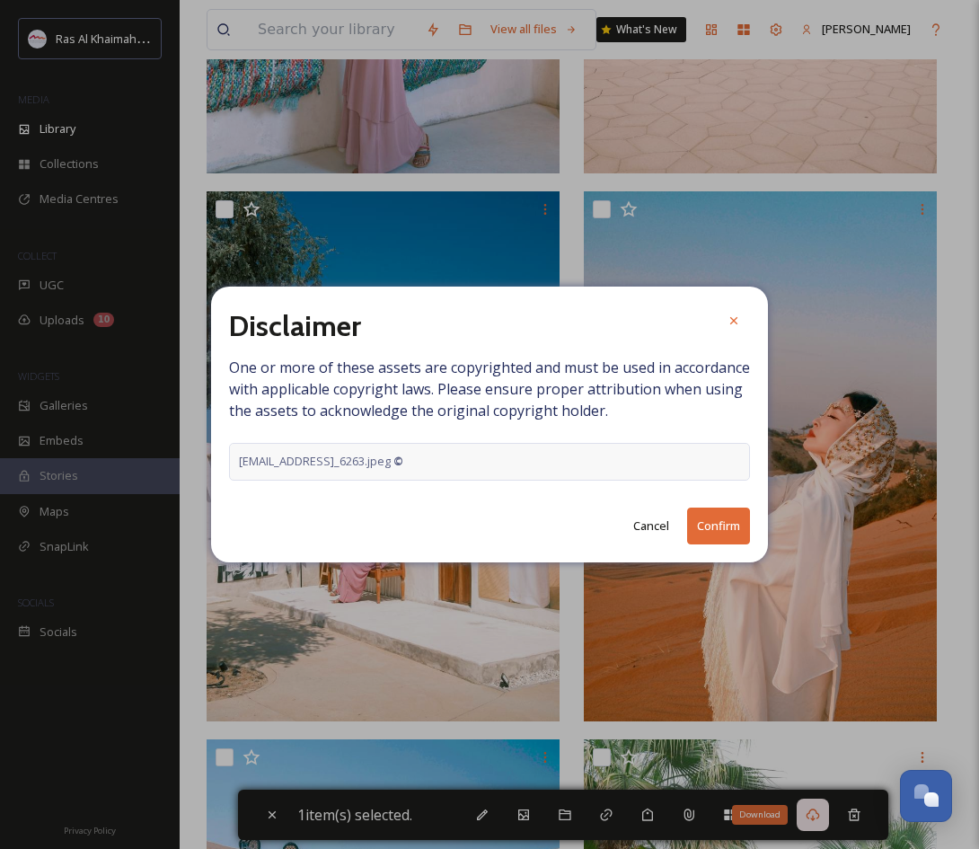
click at [708, 531] on button "Confirm" at bounding box center [718, 525] width 63 height 37
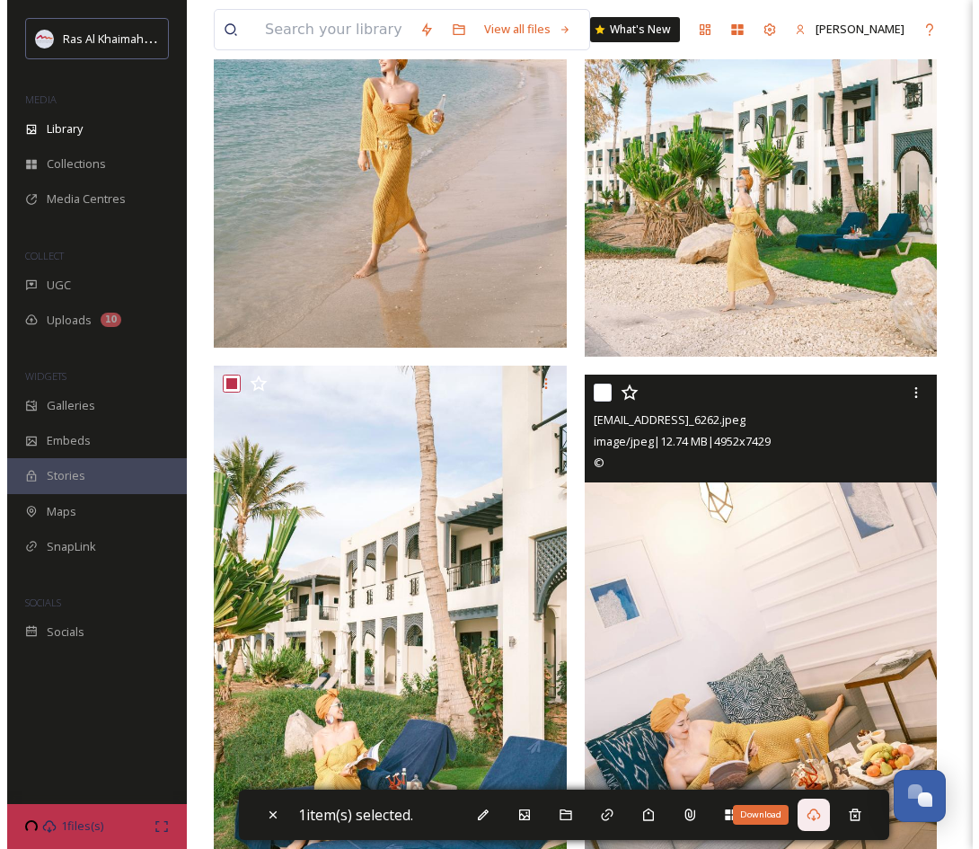
scroll to position [4576, 0]
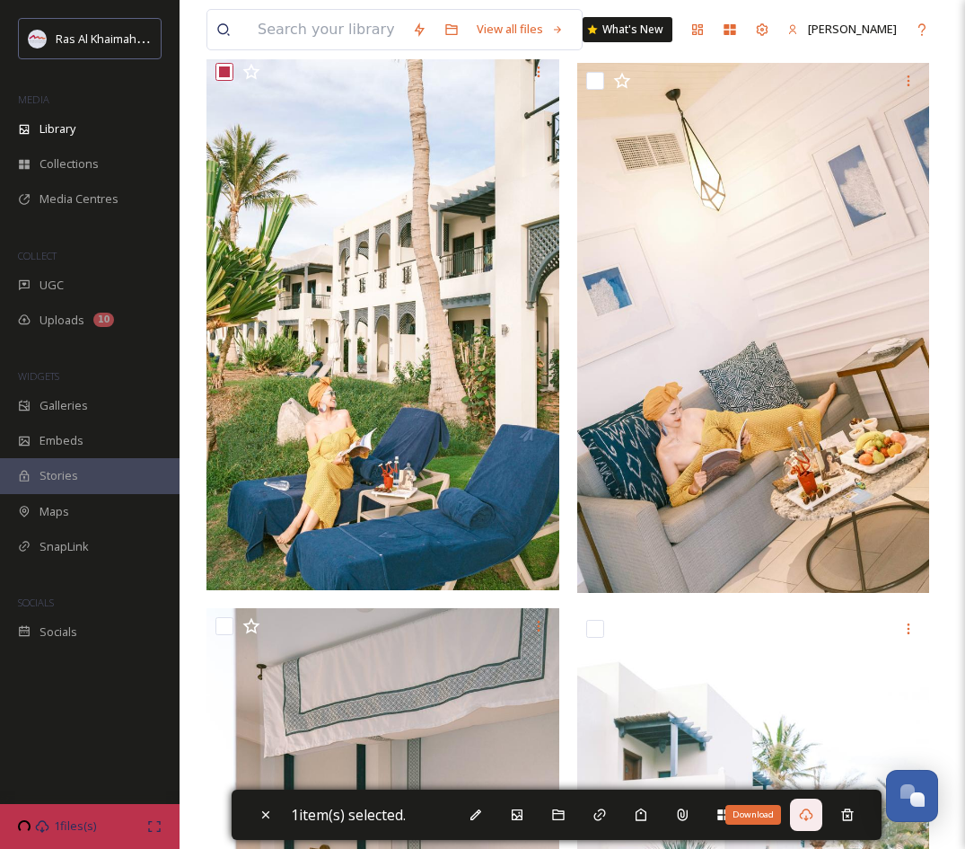
click at [810, 815] on icon at bounding box center [806, 814] width 14 height 14
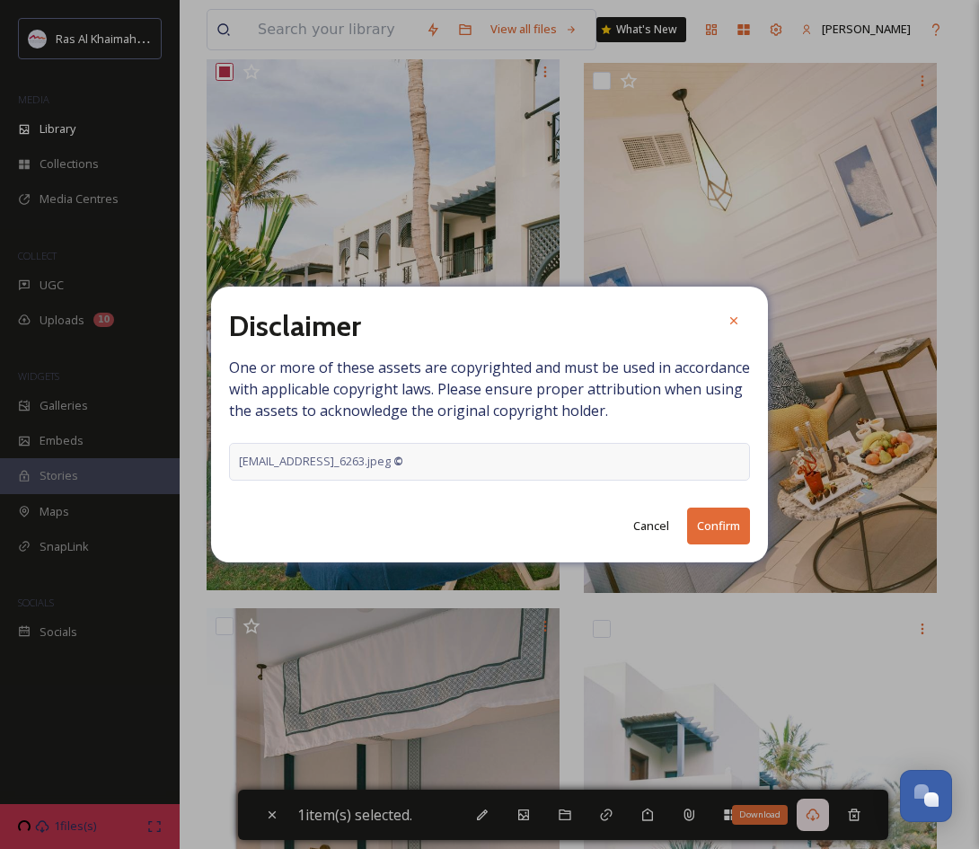
click at [657, 526] on button "Cancel" at bounding box center [651, 525] width 54 height 35
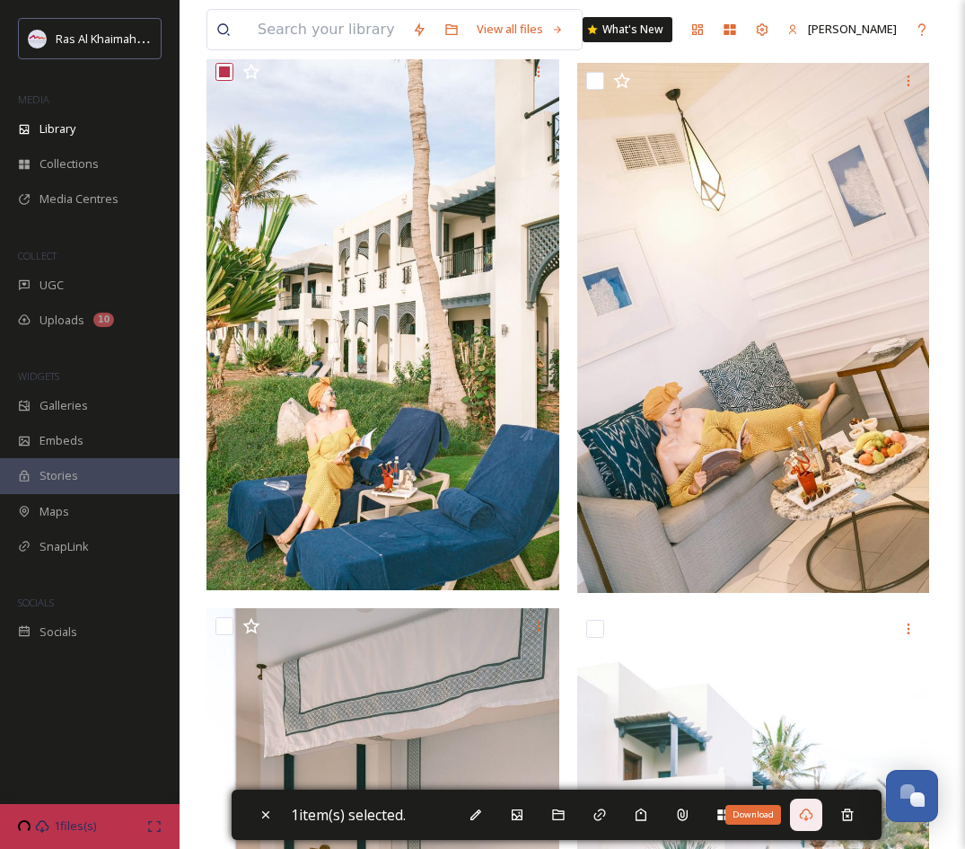
click at [814, 815] on icon at bounding box center [806, 814] width 14 height 14
